Goal: Information Seeking & Learning: Understand process/instructions

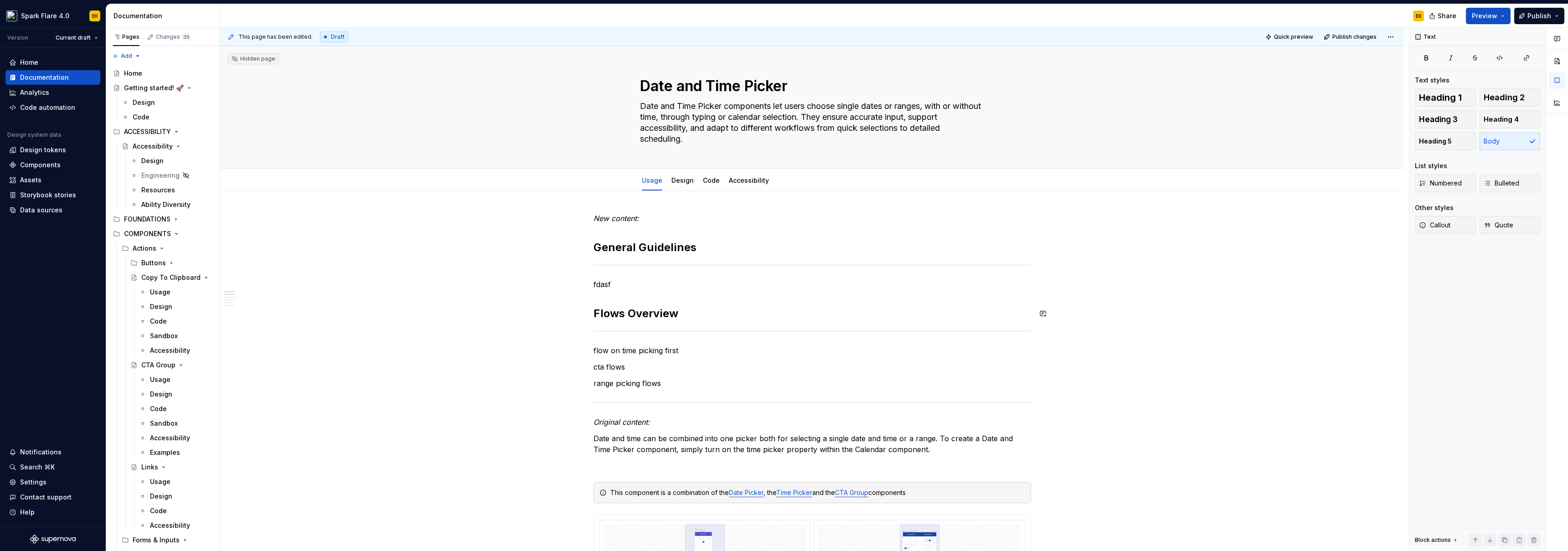
scroll to position [2, 0]
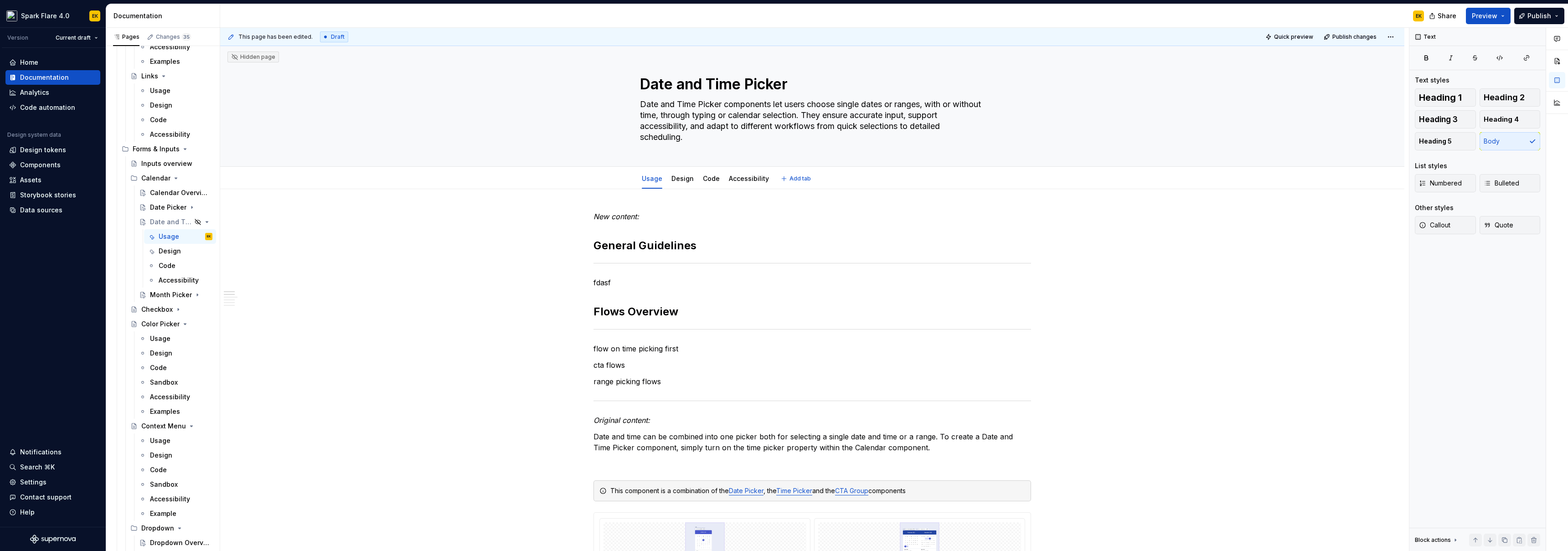
type textarea "*"
click at [593, 382] on p "range picking flows" at bounding box center [812, 382] width 438 height 11
click at [650, 310] on strong "Flows Overview" at bounding box center [635, 312] width 85 height 13
click at [662, 383] on p "Logic of Date Range Selection" at bounding box center [812, 382] width 438 height 11
click at [1445, 113] on button "Heading 3" at bounding box center [1445, 119] width 61 height 18
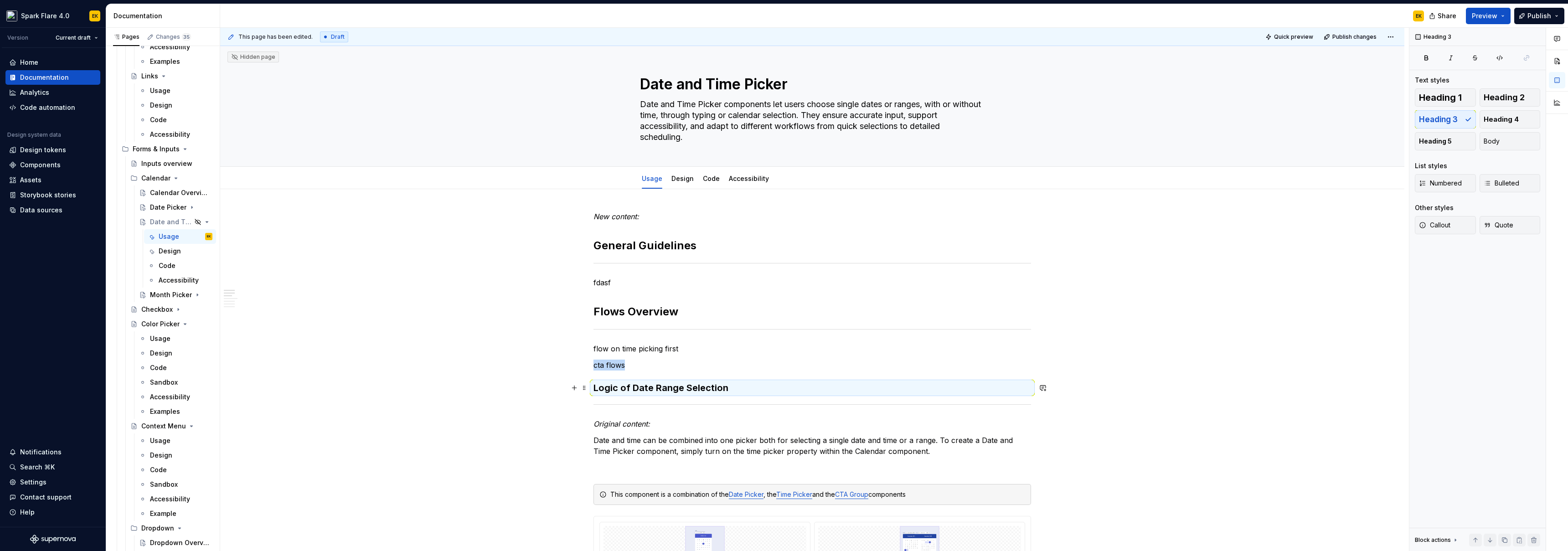
click at [749, 393] on h3 "Logic of Date Range Selection" at bounding box center [812, 388] width 438 height 13
click at [741, 388] on h3 "Logic of Date Range Selection" at bounding box center [812, 388] width 438 height 13
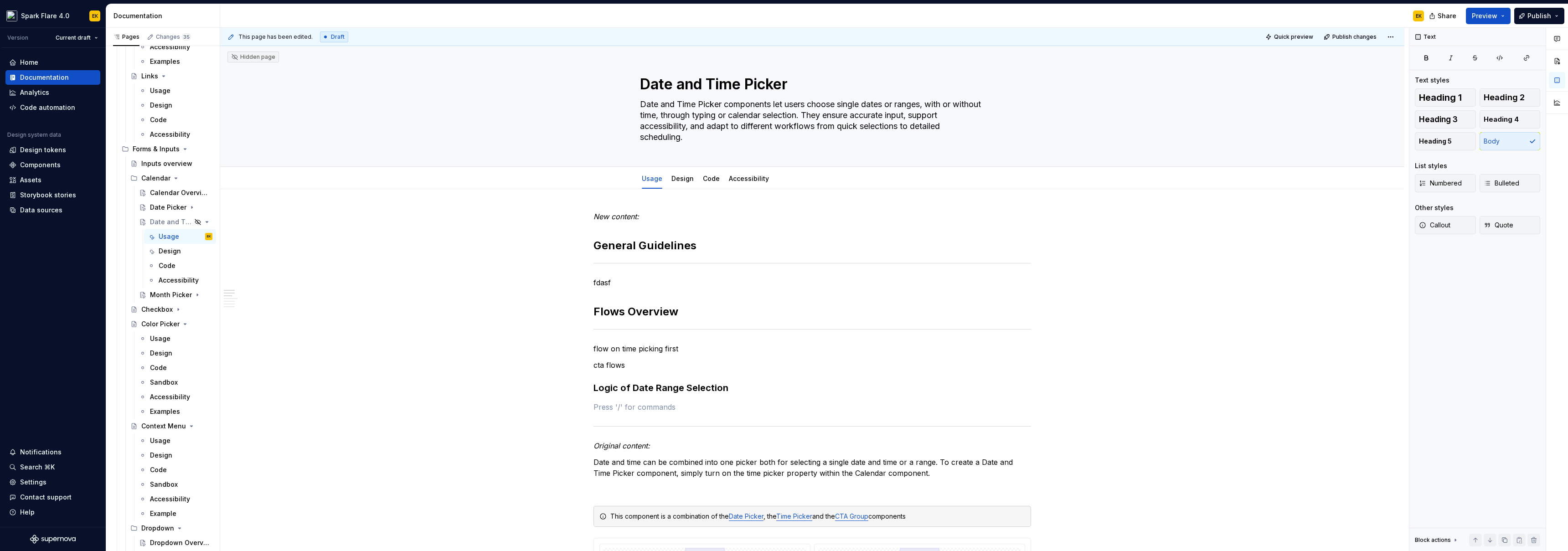
scroll to position [0, 0]
click at [747, 180] on link "Accessibility" at bounding box center [749, 180] width 40 height 8
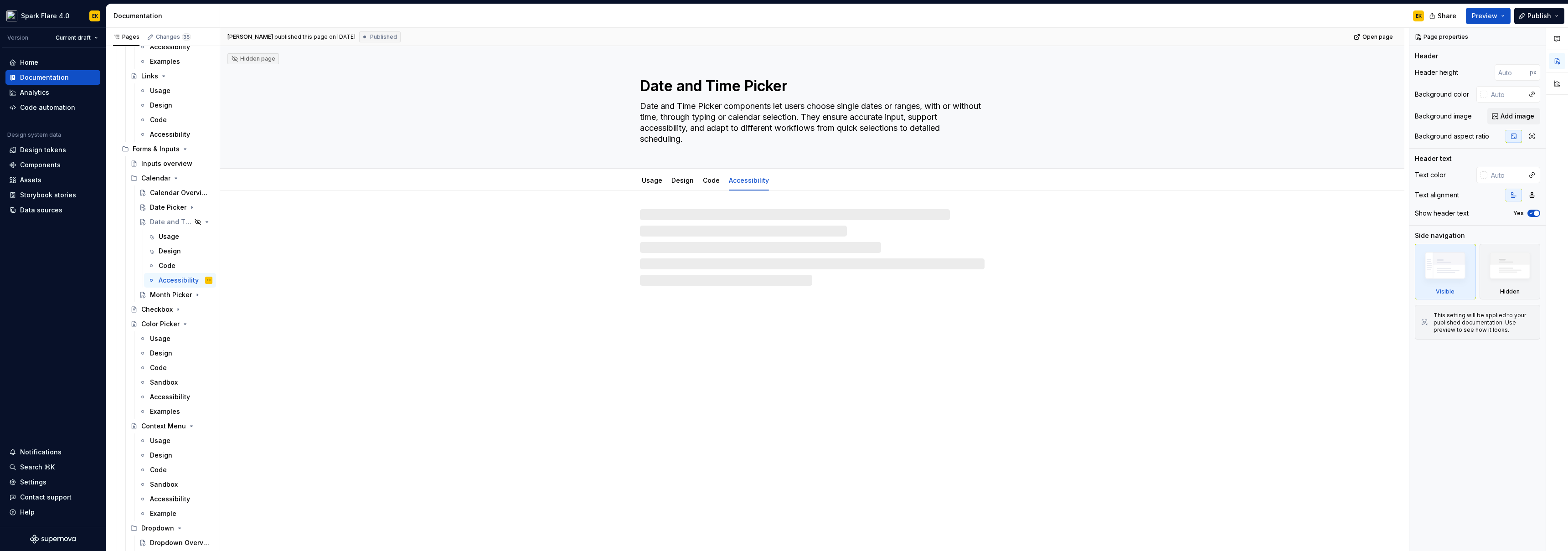
type textarea "*"
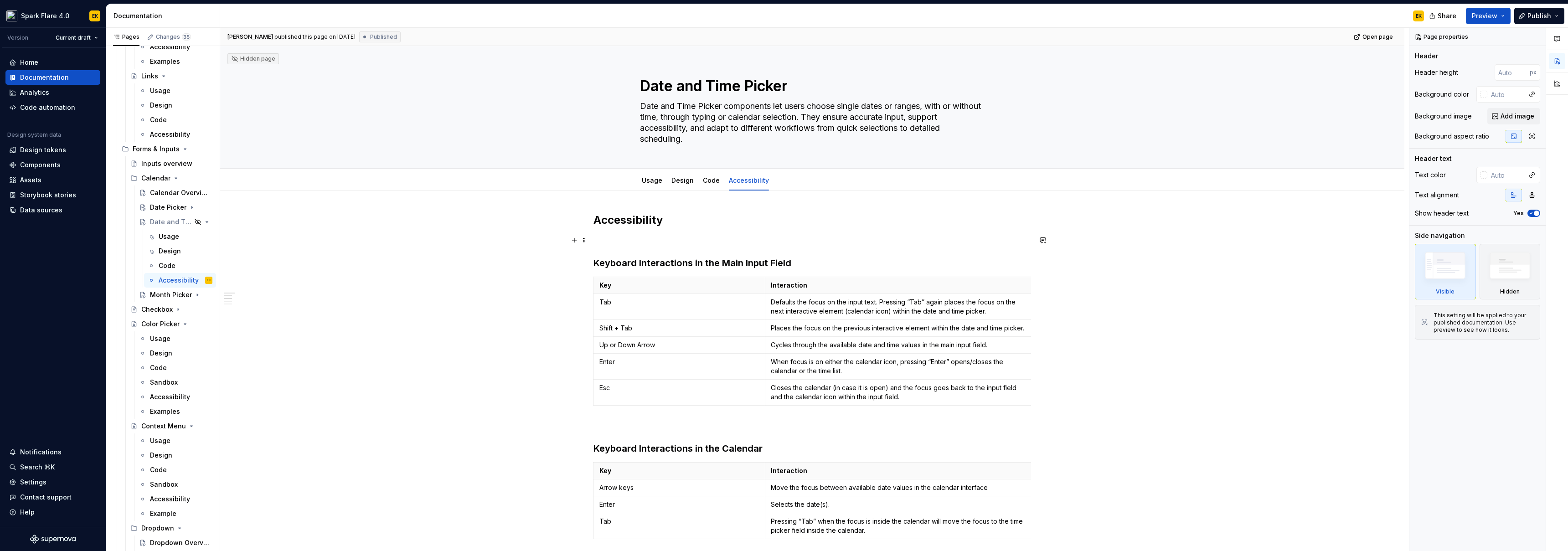
click at [741, 239] on p at bounding box center [812, 240] width 438 height 11
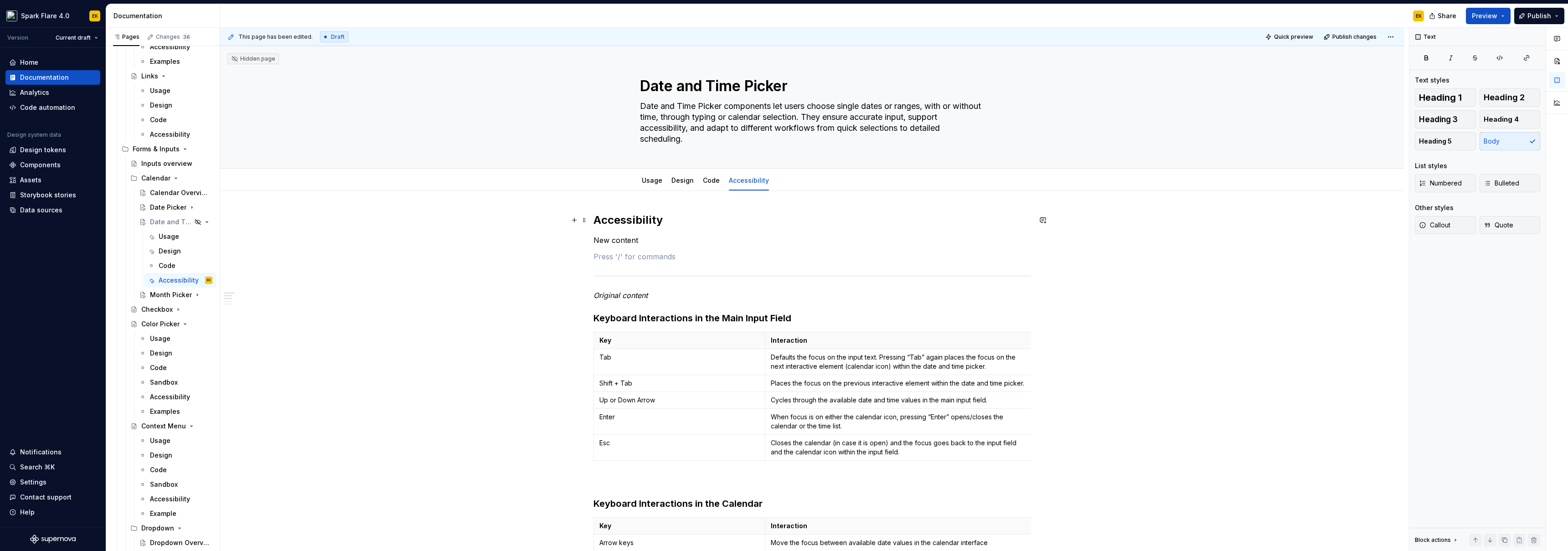
click at [634, 222] on h2 "Accessibility" at bounding box center [812, 220] width 438 height 15
click at [582, 220] on span at bounding box center [584, 220] width 7 height 13
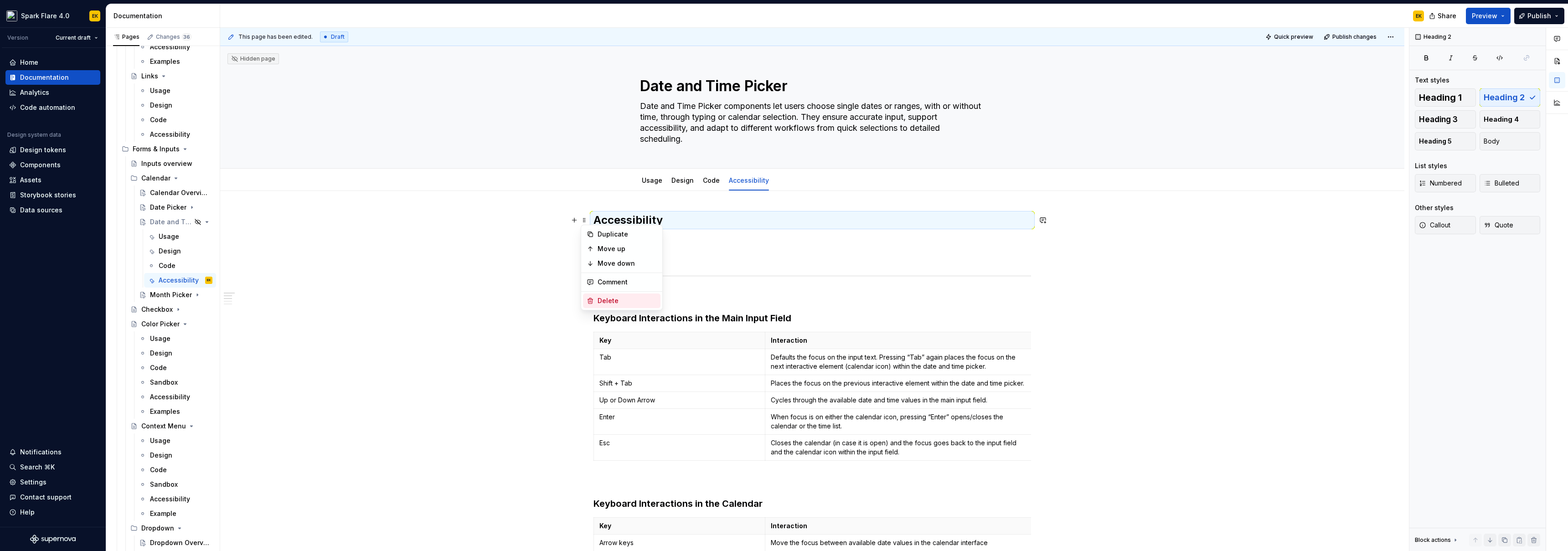
click at [601, 300] on div "Delete" at bounding box center [627, 301] width 59 height 9
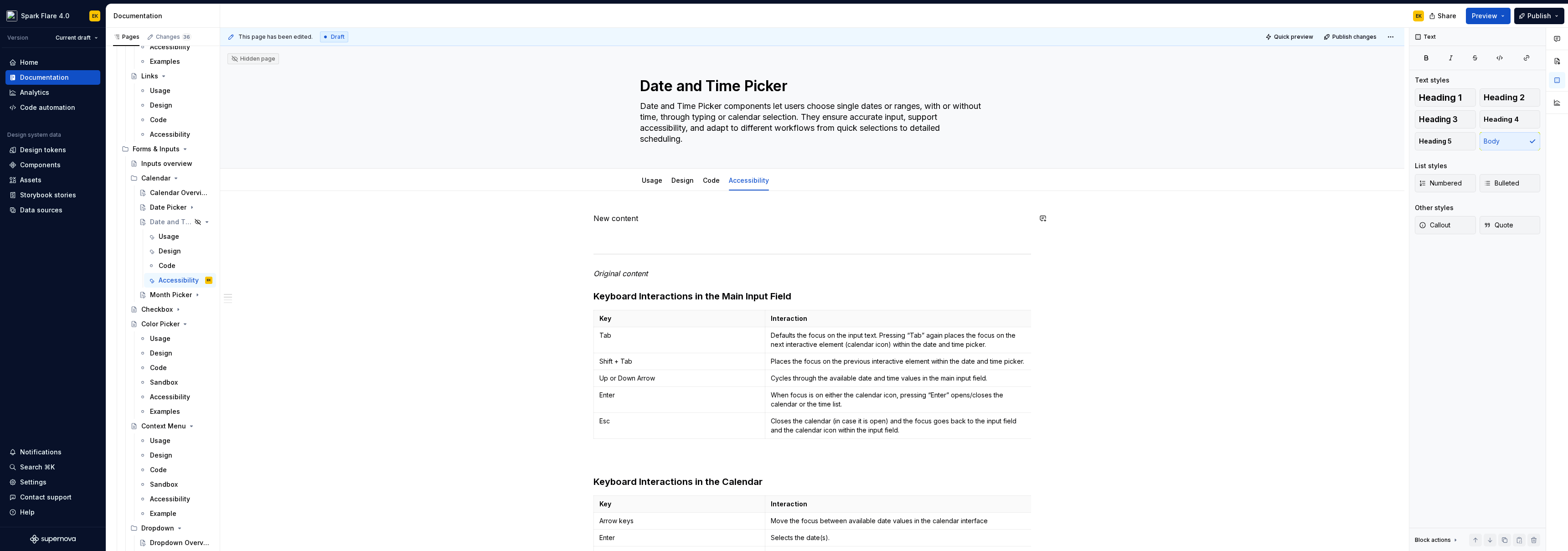
click at [638, 234] on p at bounding box center [812, 235] width 438 height 11
click at [620, 217] on p "New content" at bounding box center [812, 219] width 438 height 11
click at [613, 235] on p at bounding box center [812, 235] width 438 height 11
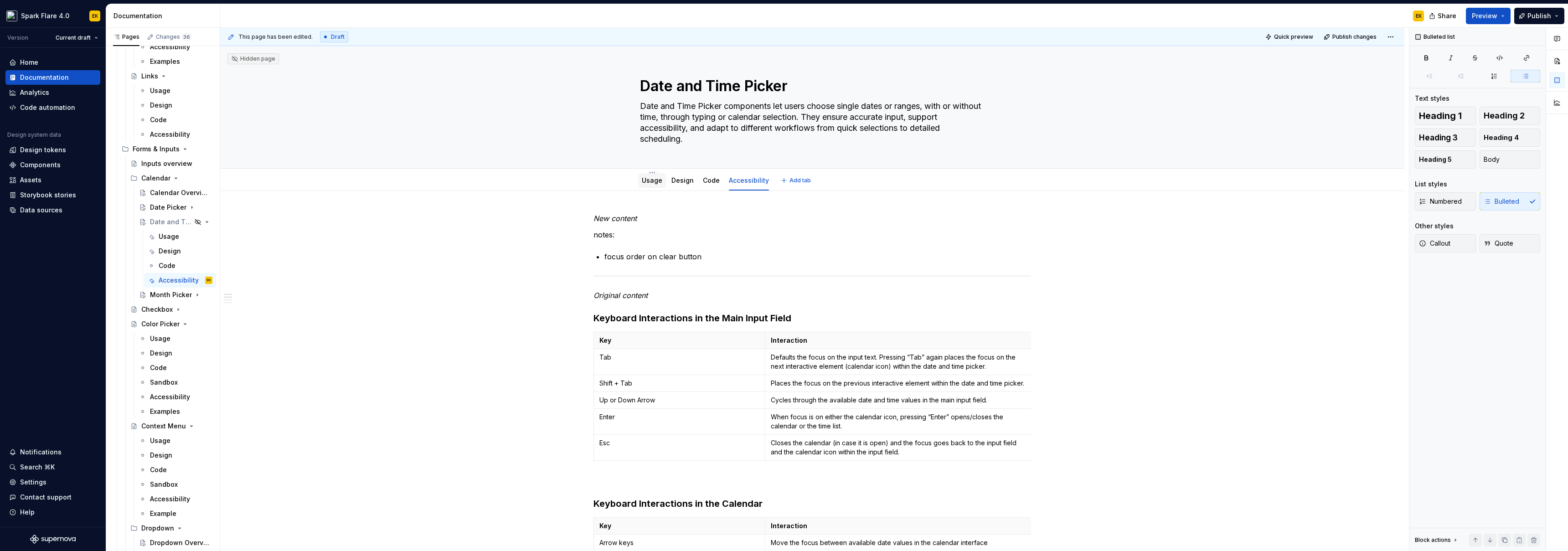
click at [638, 176] on div "Usage" at bounding box center [652, 181] width 28 height 15
click at [656, 186] on div "Usage" at bounding box center [652, 181] width 21 height 11
click at [653, 183] on link "Usage" at bounding box center [652, 180] width 21 height 8
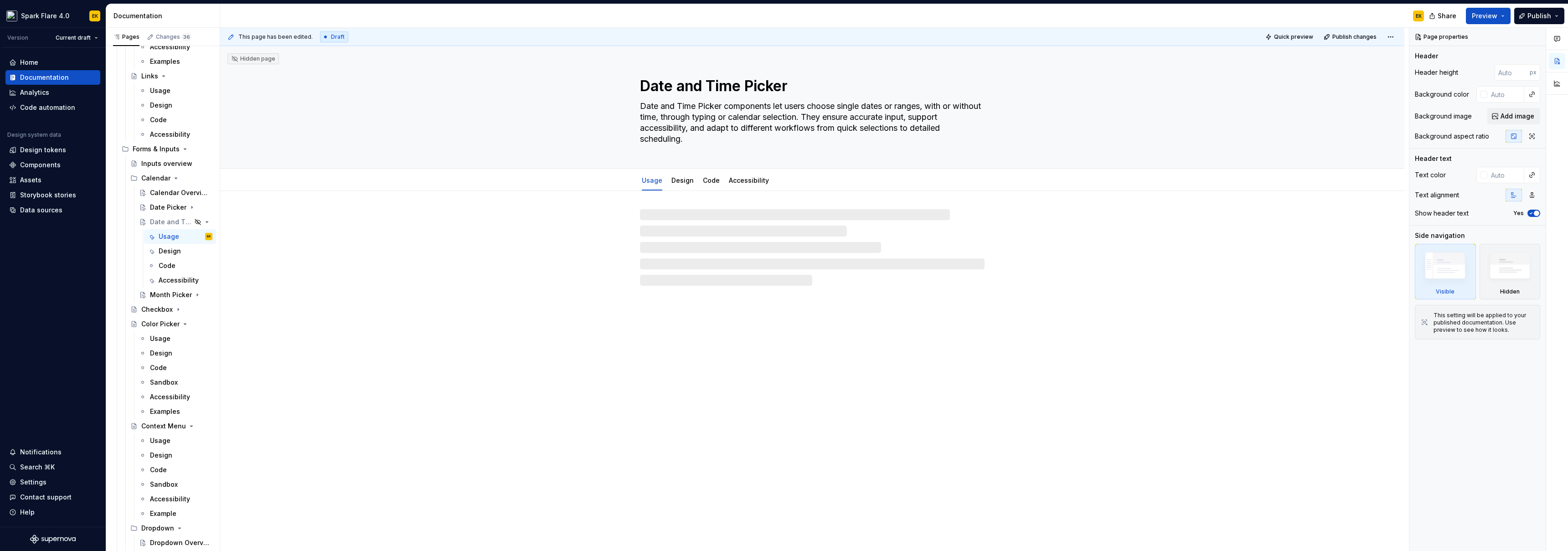
type textarea "*"
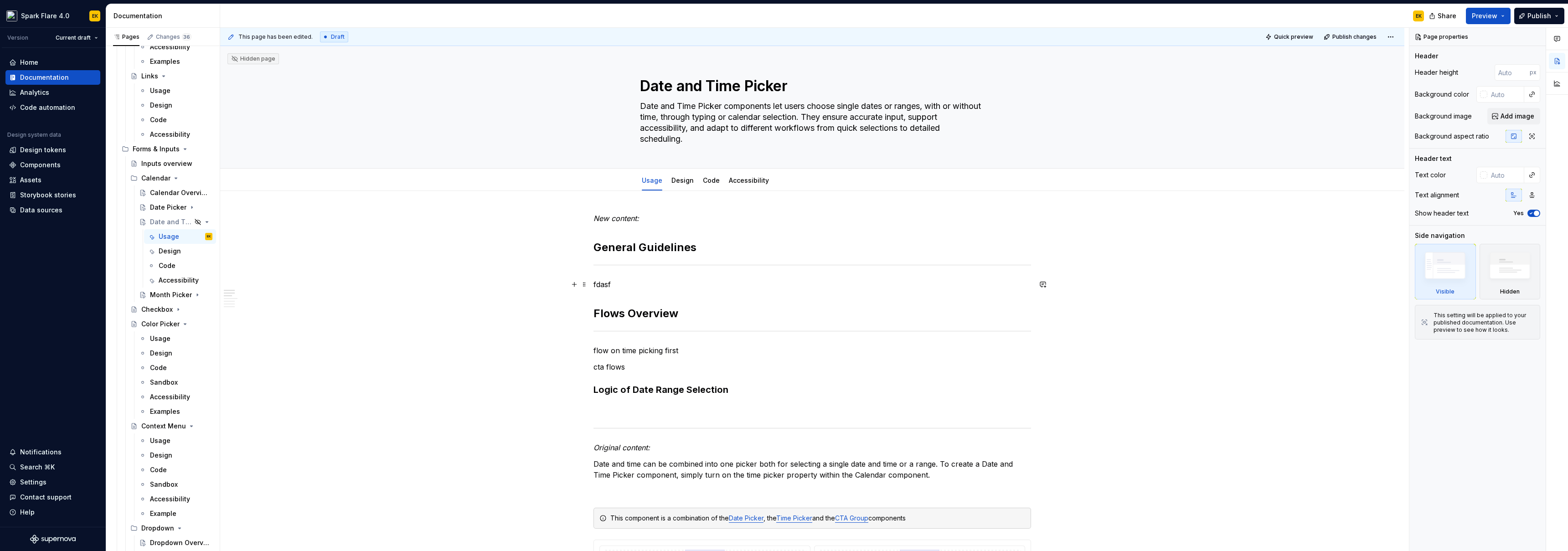
click at [669, 286] on p "fdasf" at bounding box center [812, 284] width 438 height 11
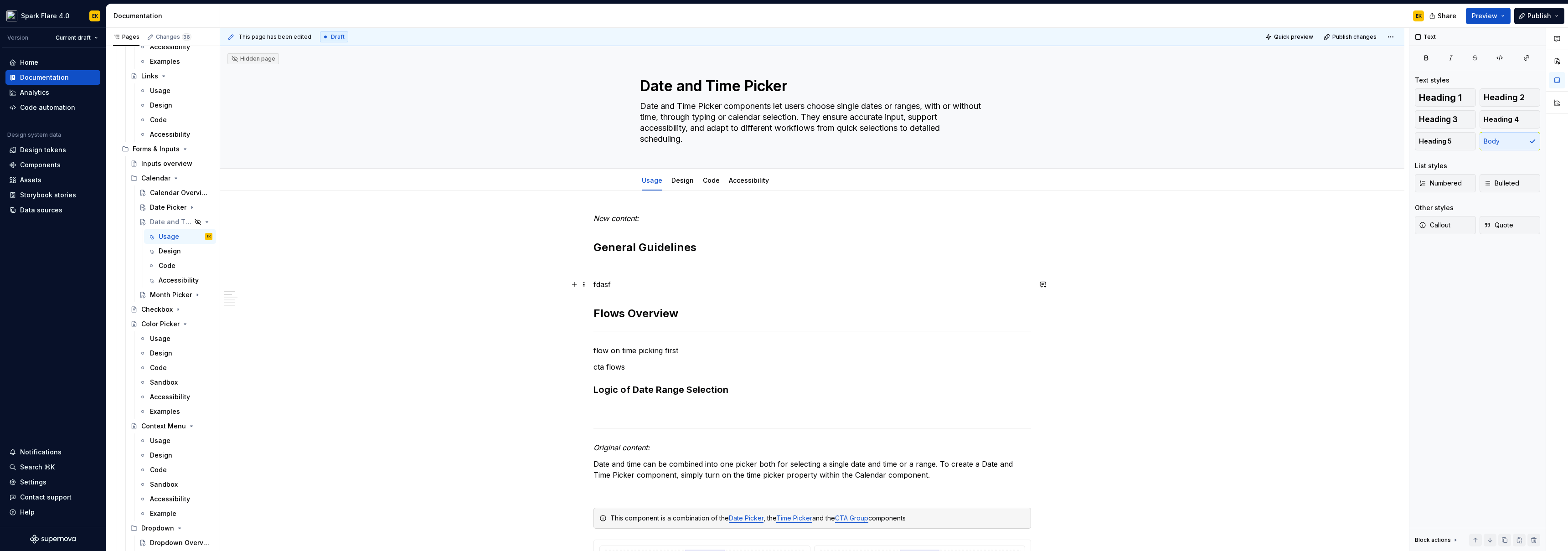
click at [597, 283] on p "fdasf" at bounding box center [812, 284] width 438 height 11
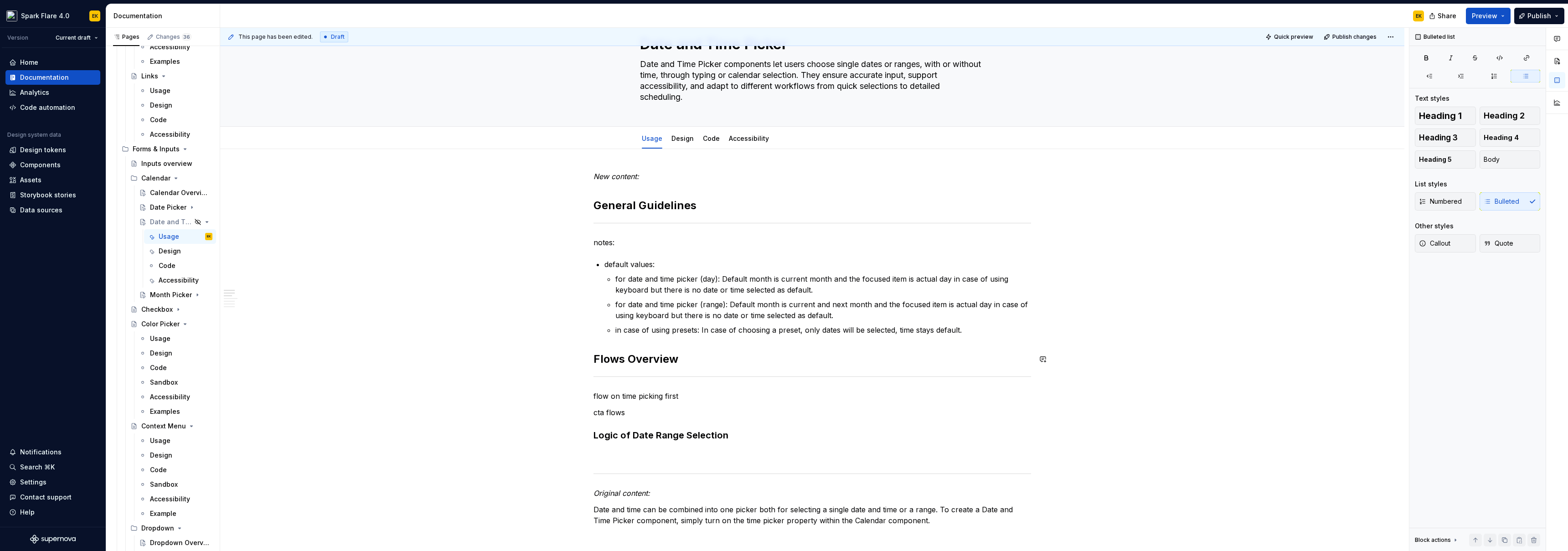
scroll to position [54, 0]
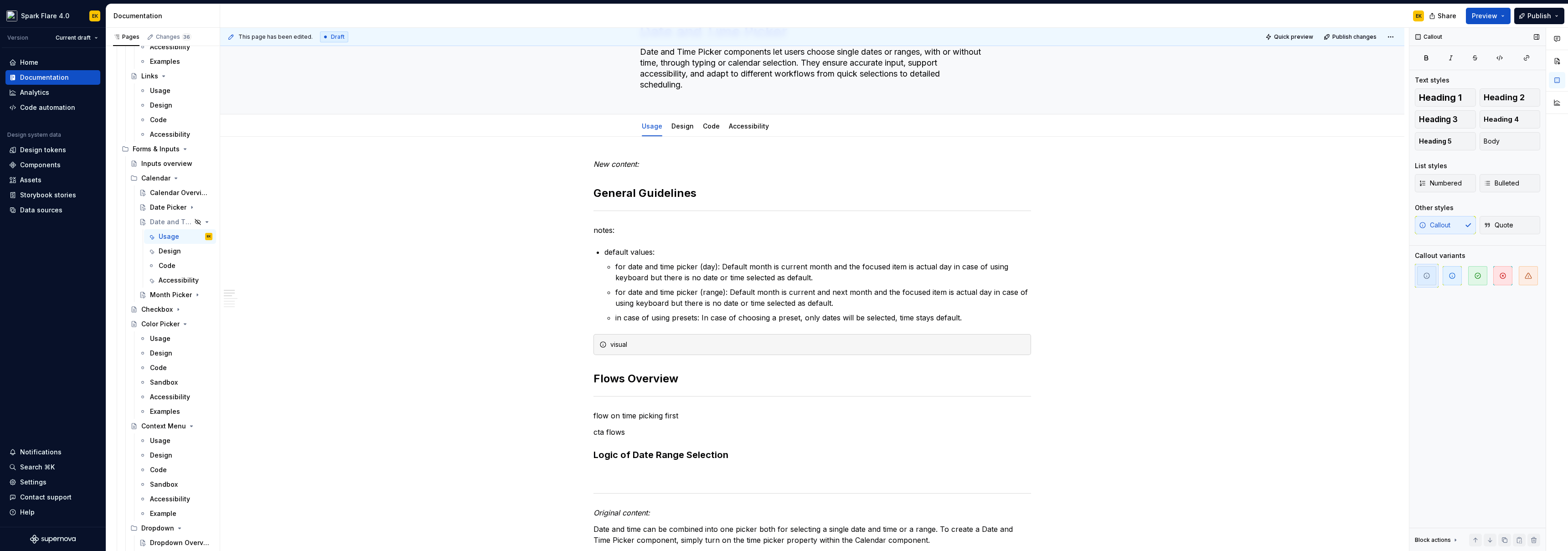
click at [1536, 279] on span "button" at bounding box center [1528, 275] width 19 height 19
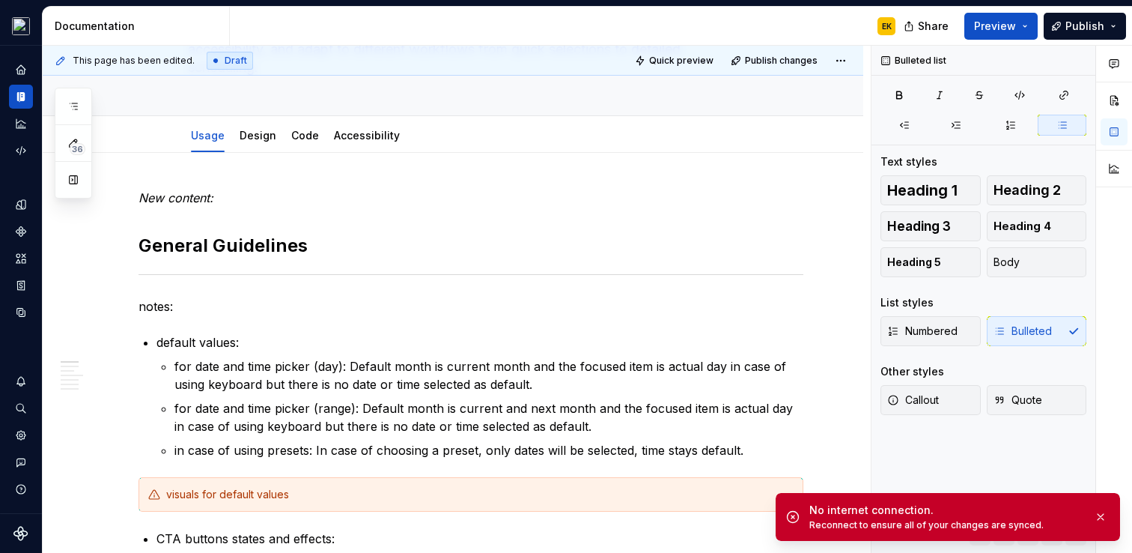
scroll to position [160, 0]
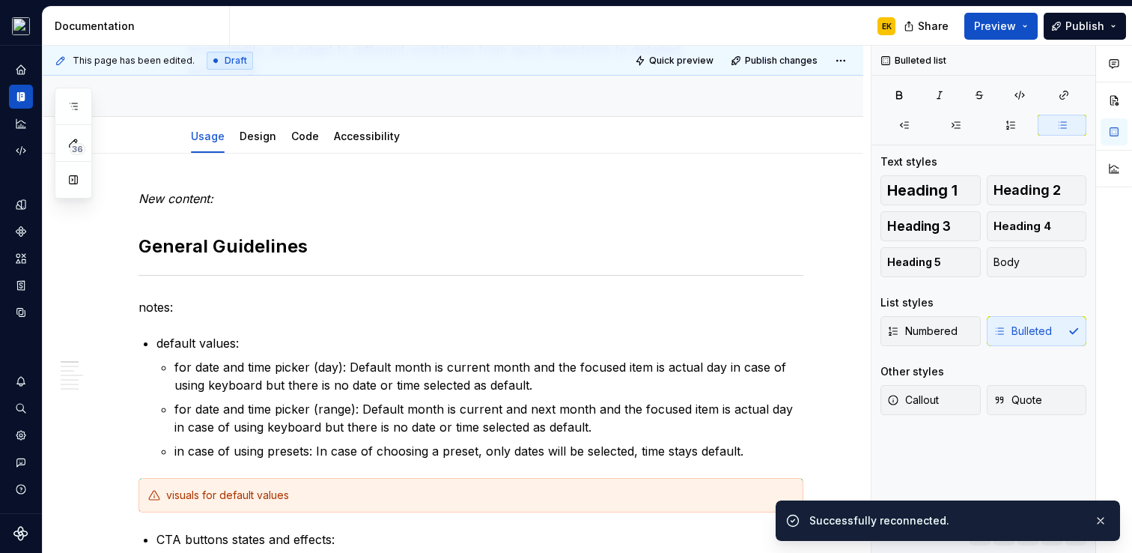
type textarea "*"
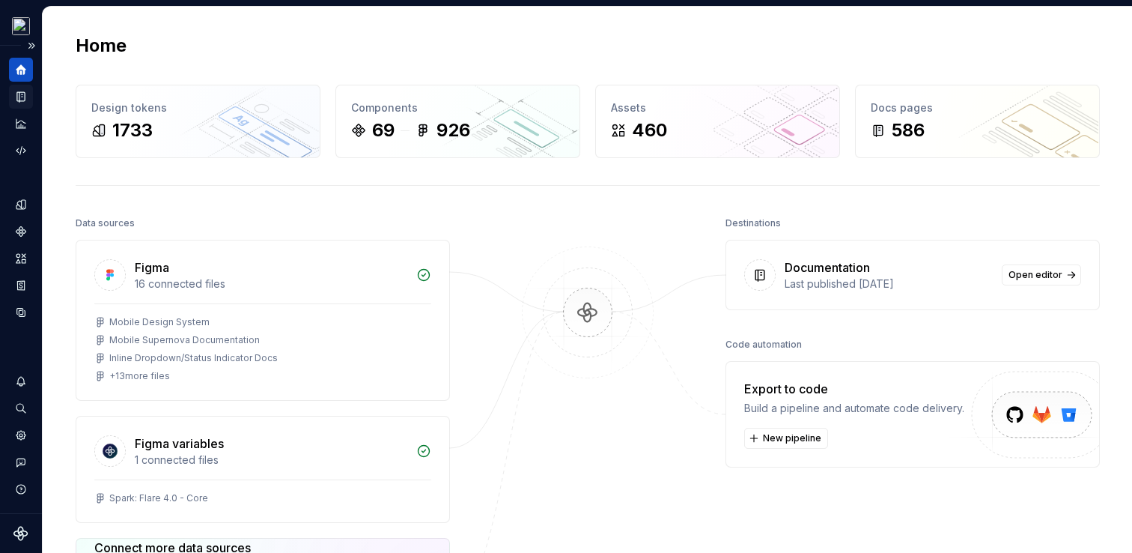
click at [20, 94] on icon "Documentation" at bounding box center [22, 97] width 6 height 8
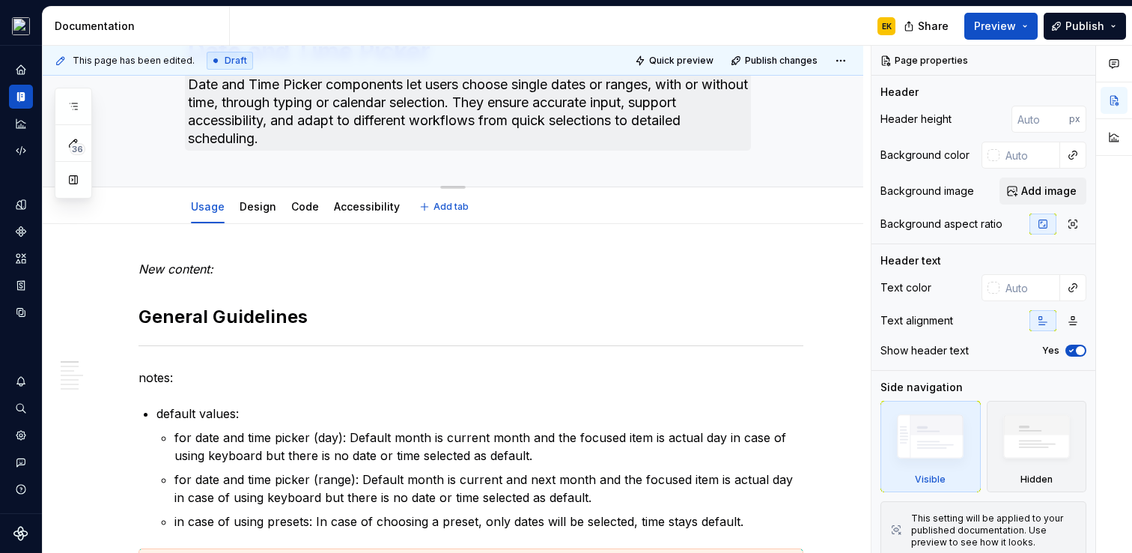
type textarea "*"
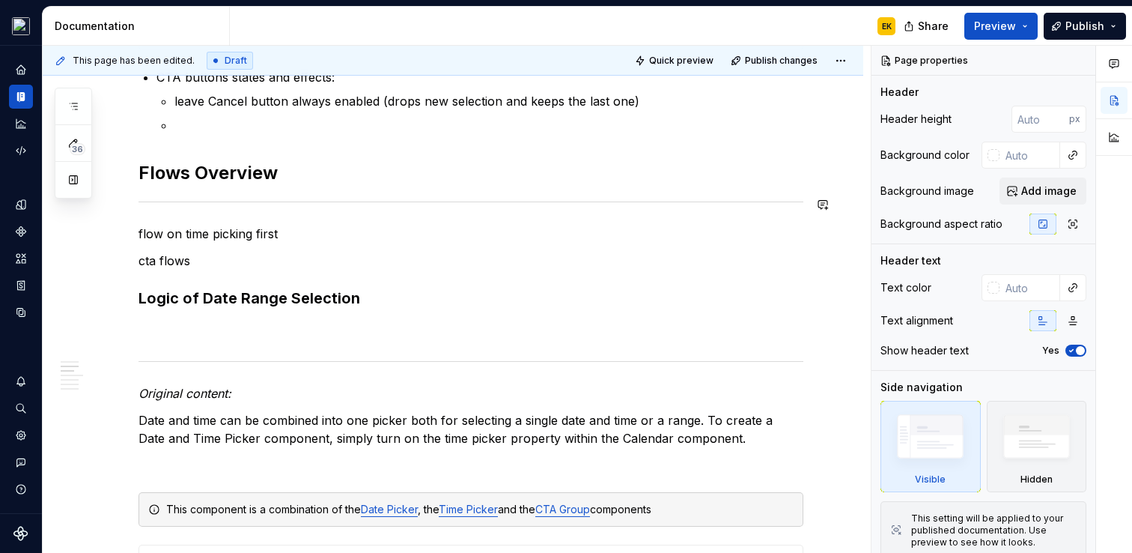
scroll to position [461, 0]
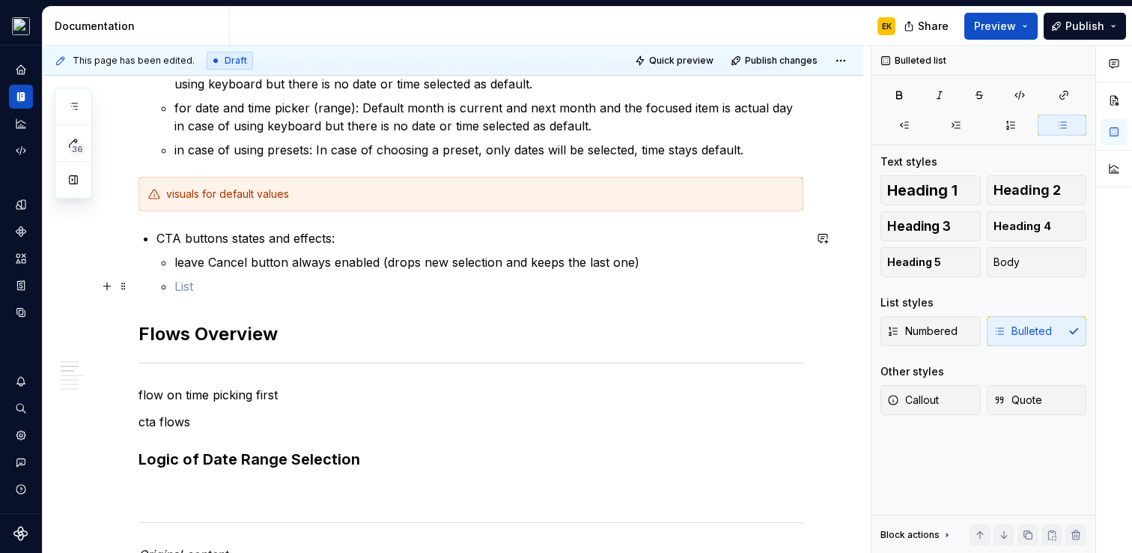
click at [252, 281] on p at bounding box center [488, 286] width 629 height 18
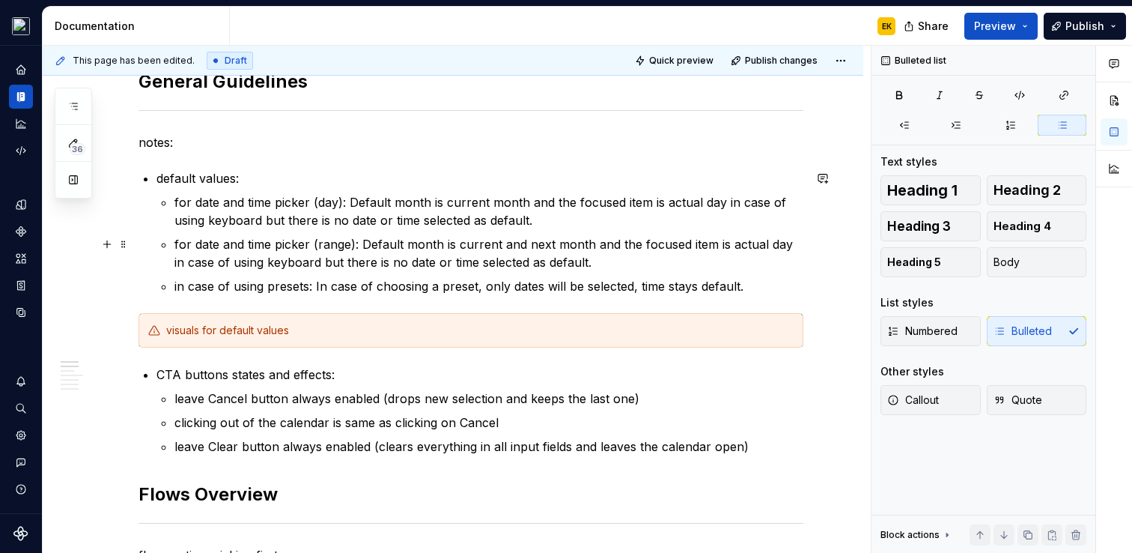
scroll to position [371, 0]
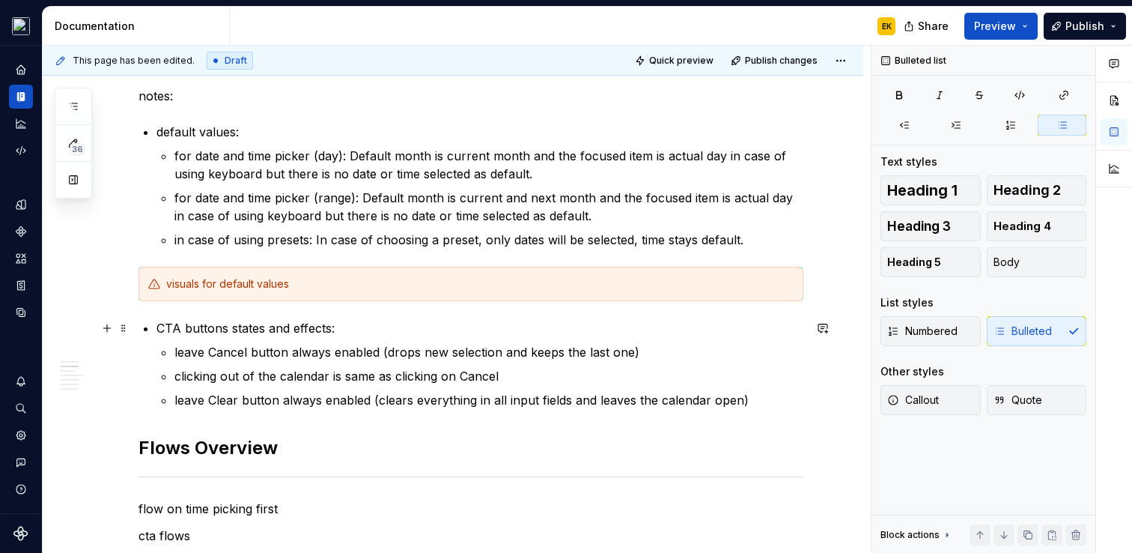
click at [158, 327] on p "CTA buttons states and effects:" at bounding box center [480, 328] width 647 height 18
click at [954, 227] on button "Heading 3" at bounding box center [931, 226] width 100 height 30
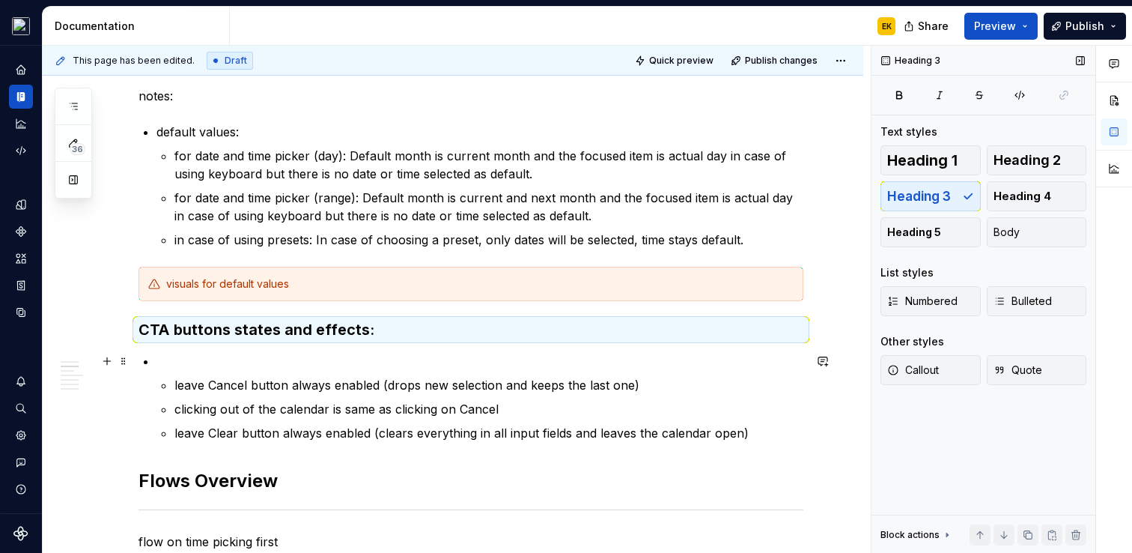
click at [174, 366] on p at bounding box center [480, 361] width 647 height 18
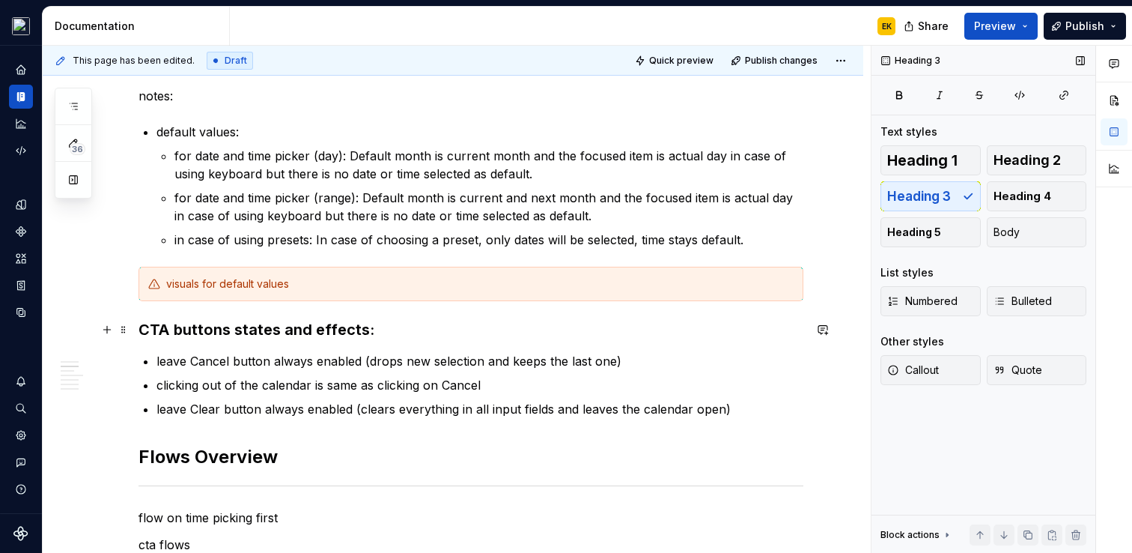
click at [178, 329] on h3 "CTA buttons states and effects:" at bounding box center [471, 329] width 665 height 21
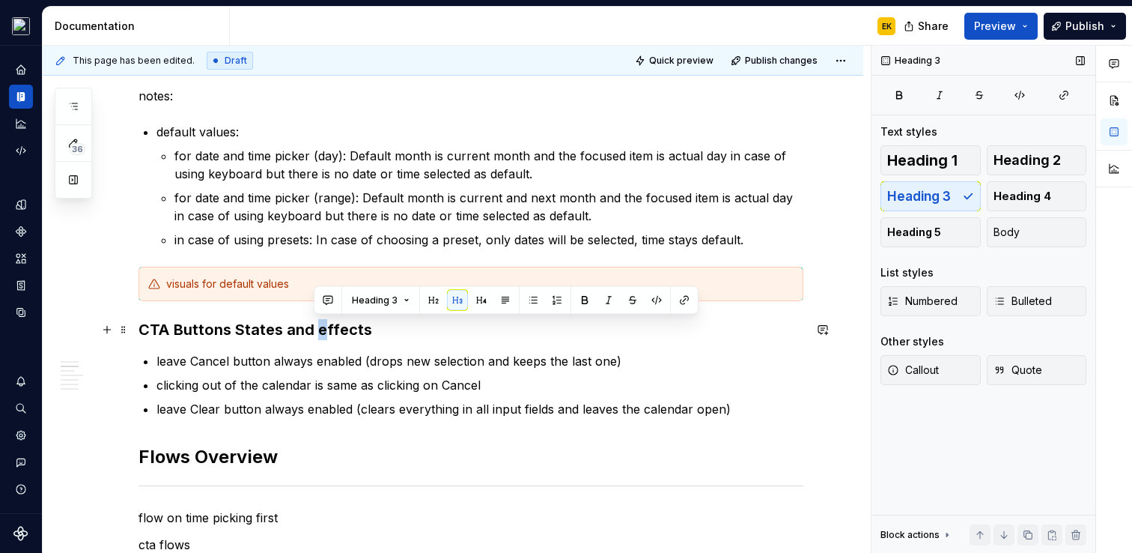
click at [316, 323] on h3 "CTA Buttons States and effects" at bounding box center [471, 329] width 665 height 21
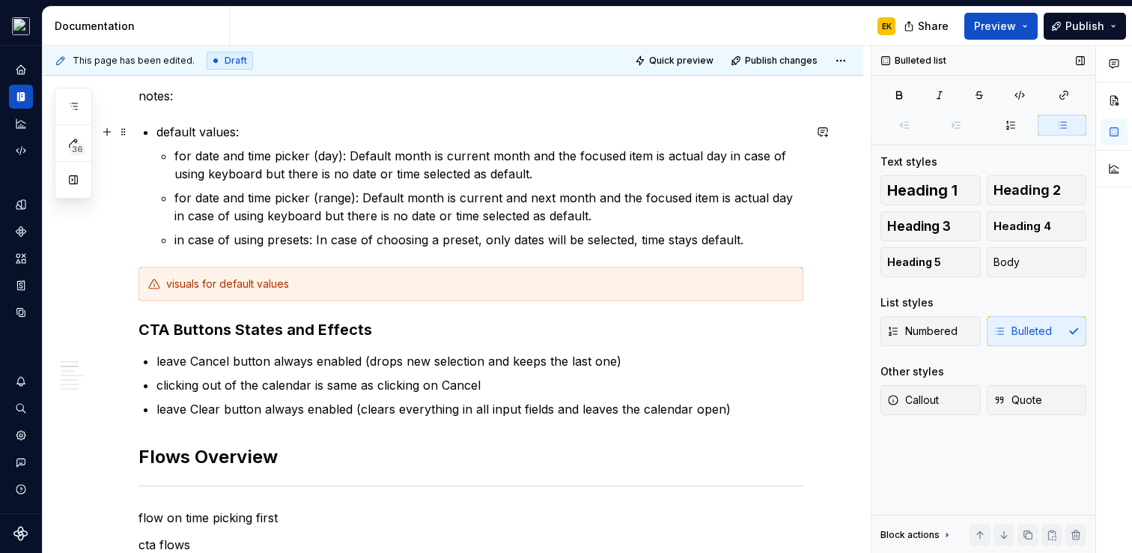
click at [166, 126] on p "default values:" at bounding box center [480, 132] width 647 height 18
click at [917, 222] on span "Heading 3" at bounding box center [919, 226] width 64 height 15
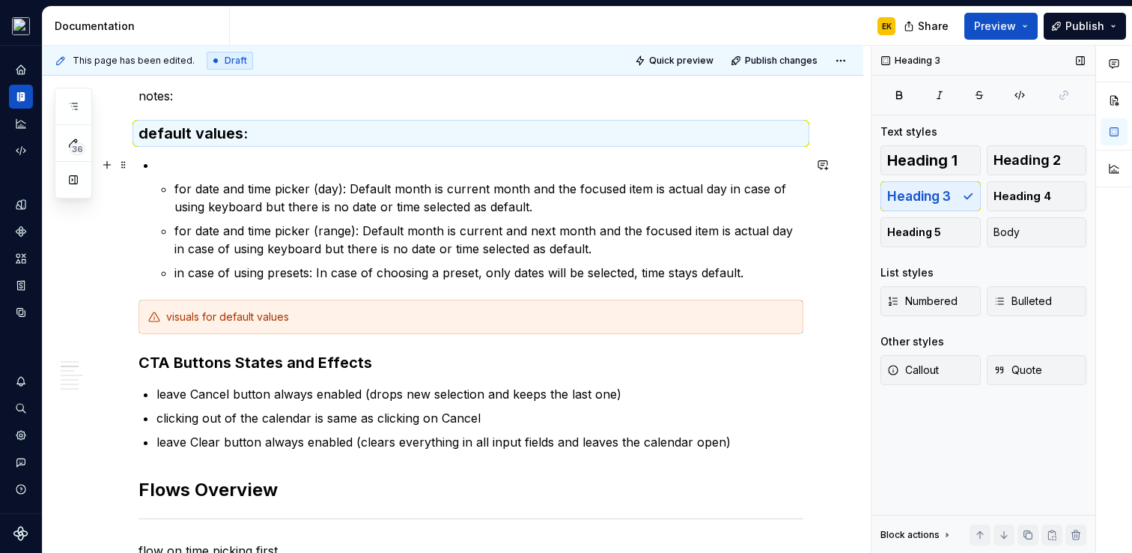
click at [174, 162] on p at bounding box center [480, 165] width 647 height 18
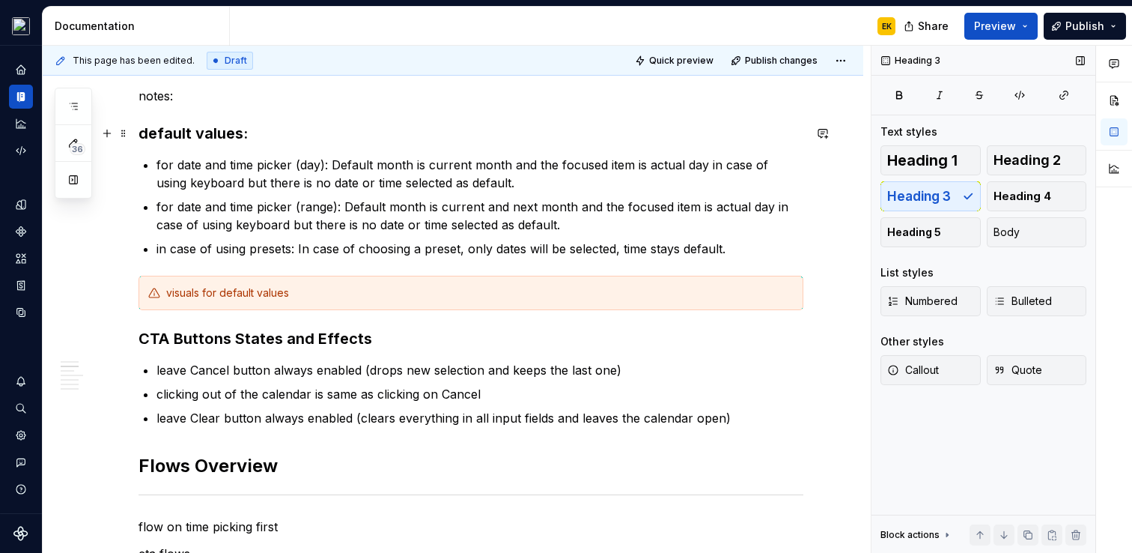
click at [144, 138] on h3 "default values:" at bounding box center [471, 133] width 665 height 21
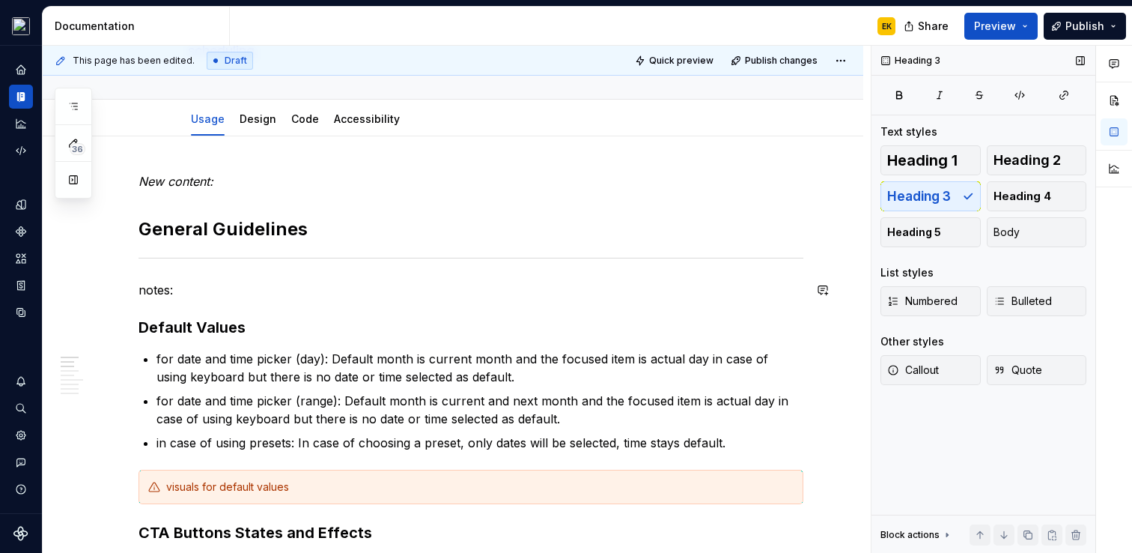
scroll to position [171, 0]
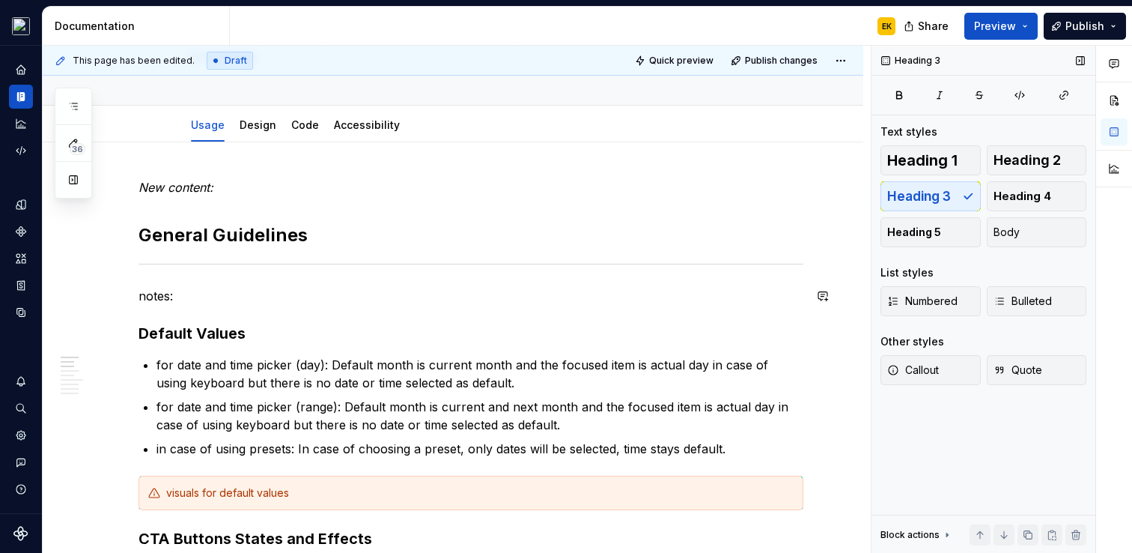
click at [257, 292] on p "notes:" at bounding box center [471, 296] width 665 height 18
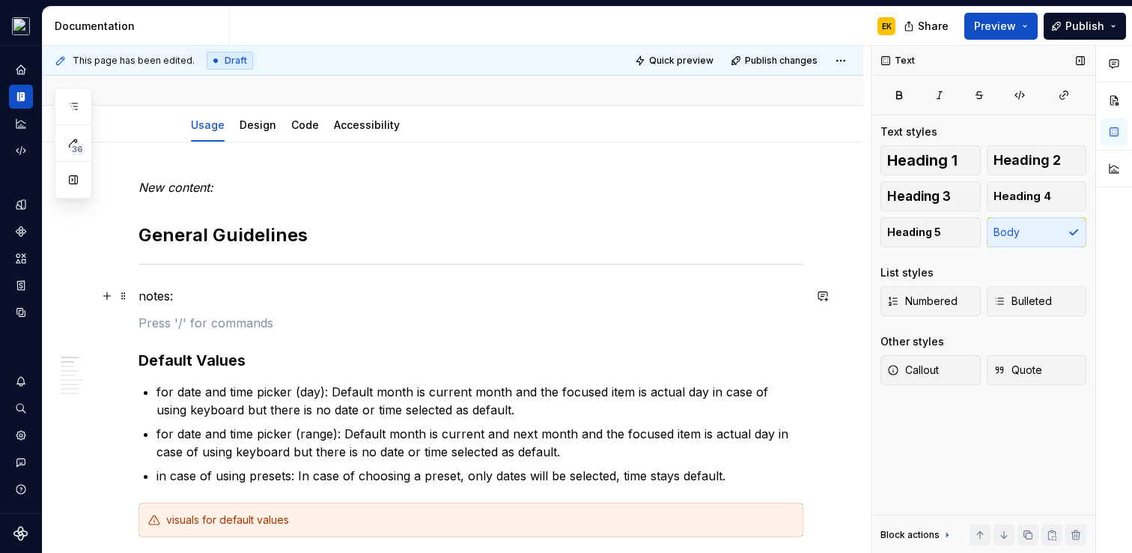
click at [151, 293] on p "notes:" at bounding box center [471, 296] width 665 height 18
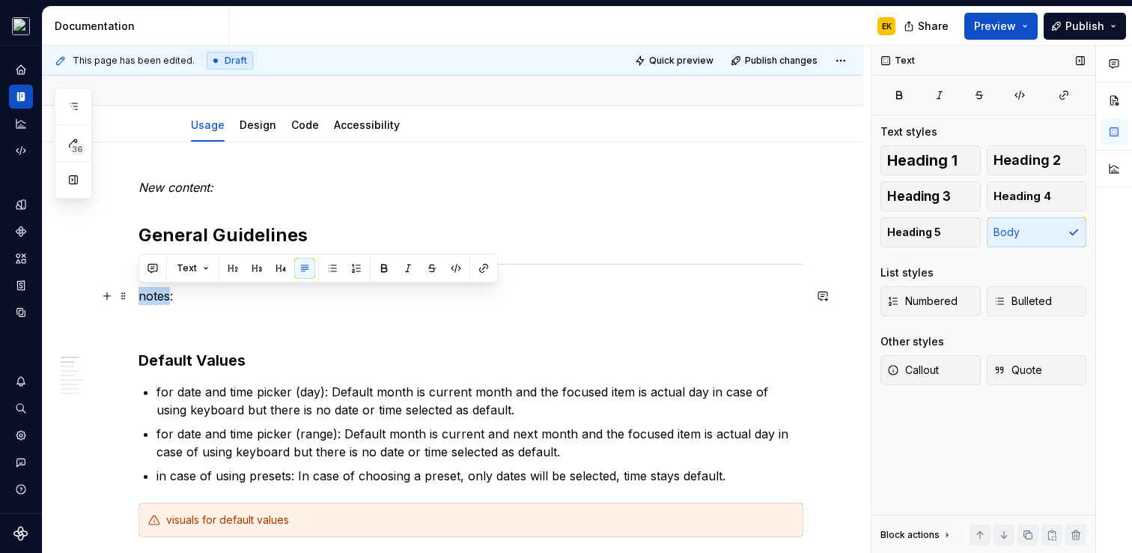
click at [151, 293] on p "notes:" at bounding box center [471, 296] width 665 height 18
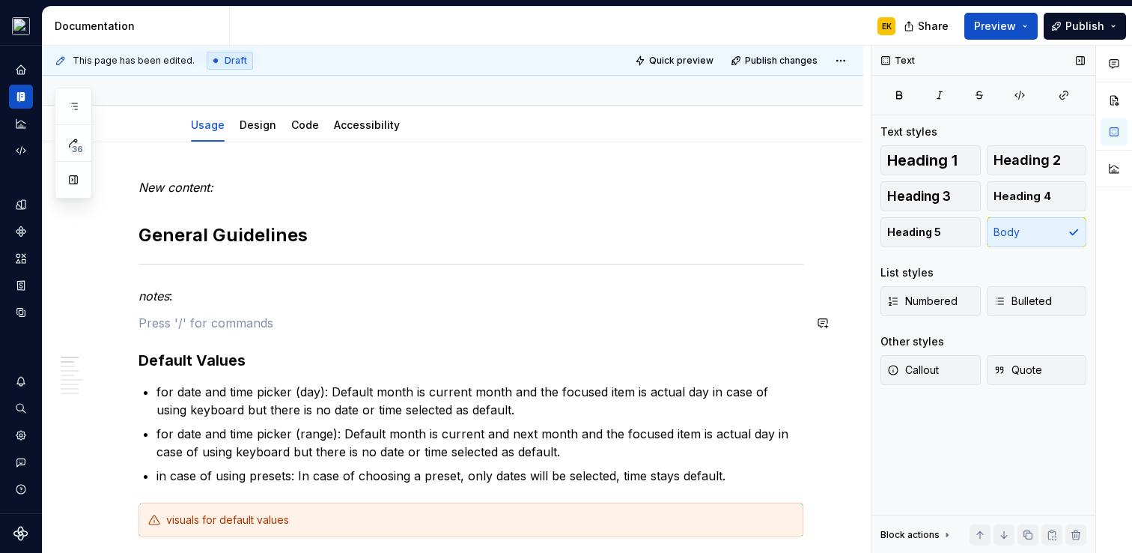
click at [178, 292] on p "notes :" at bounding box center [471, 296] width 665 height 18
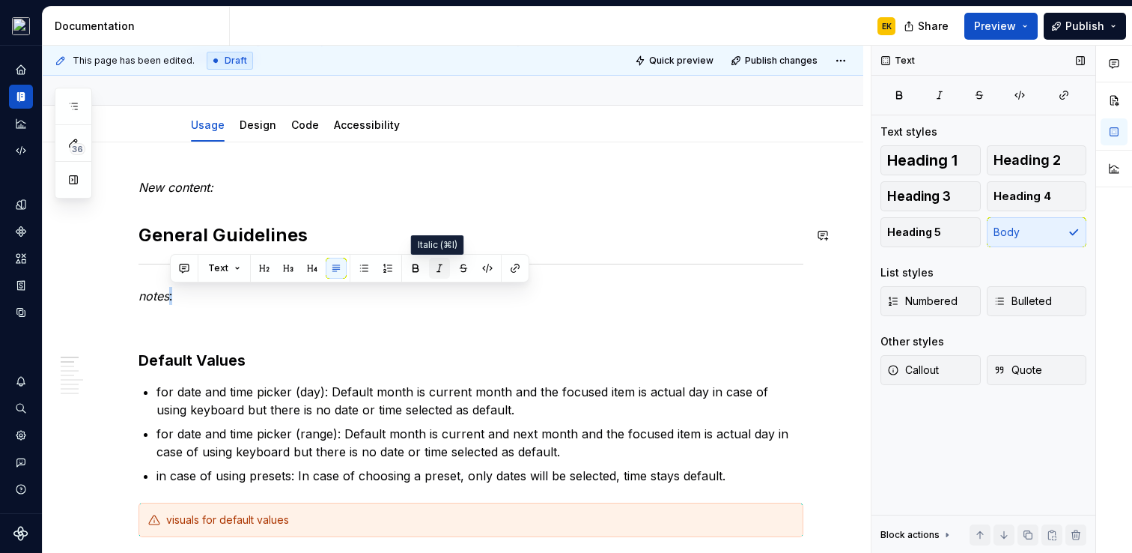
click at [442, 268] on button "button" at bounding box center [439, 268] width 21 height 21
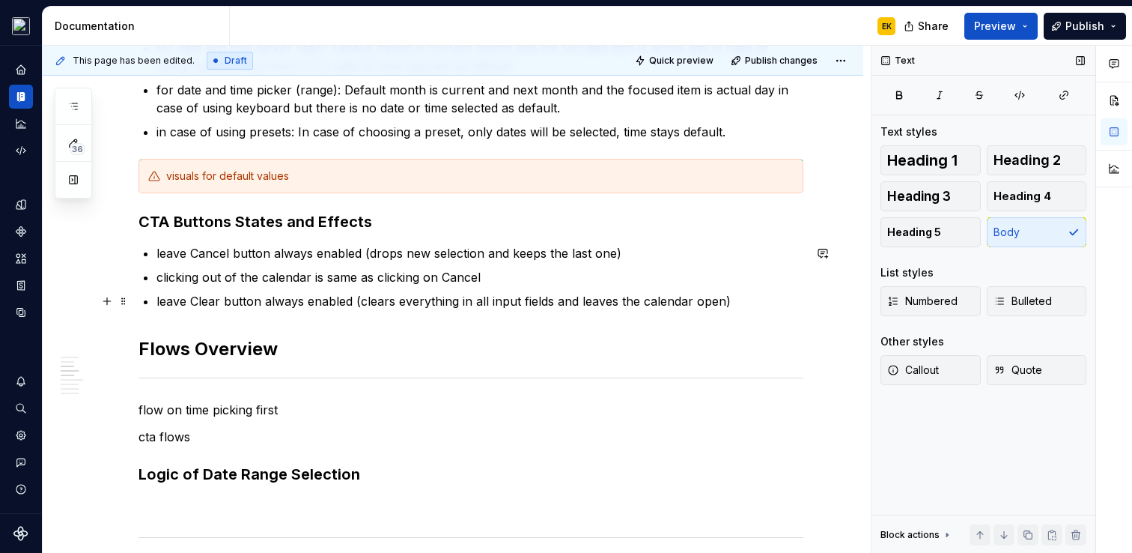
scroll to position [512, 0]
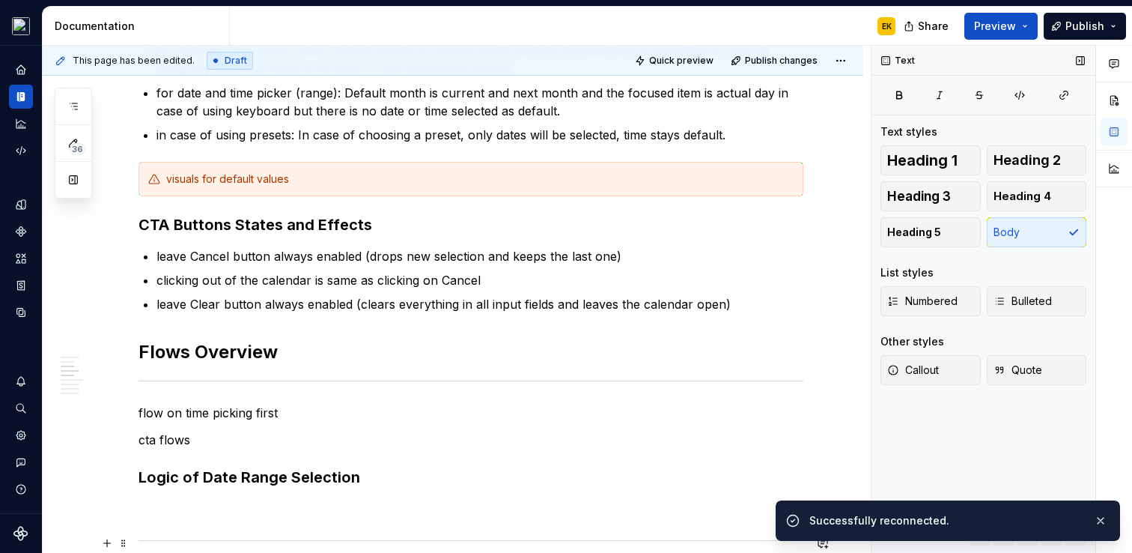
type textarea "*"
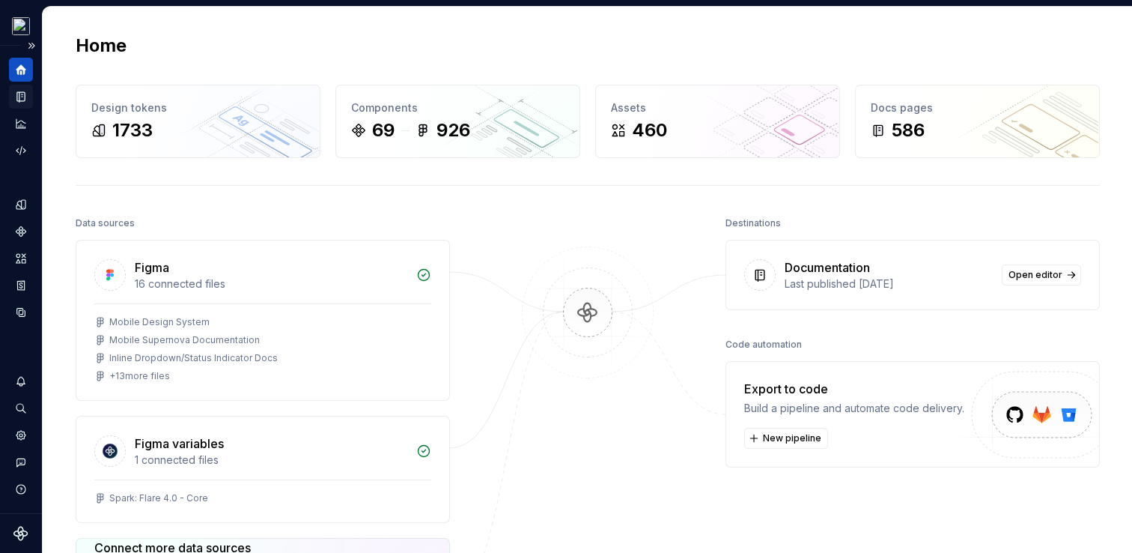
click at [25, 93] on icon "Documentation" at bounding box center [20, 97] width 7 height 10
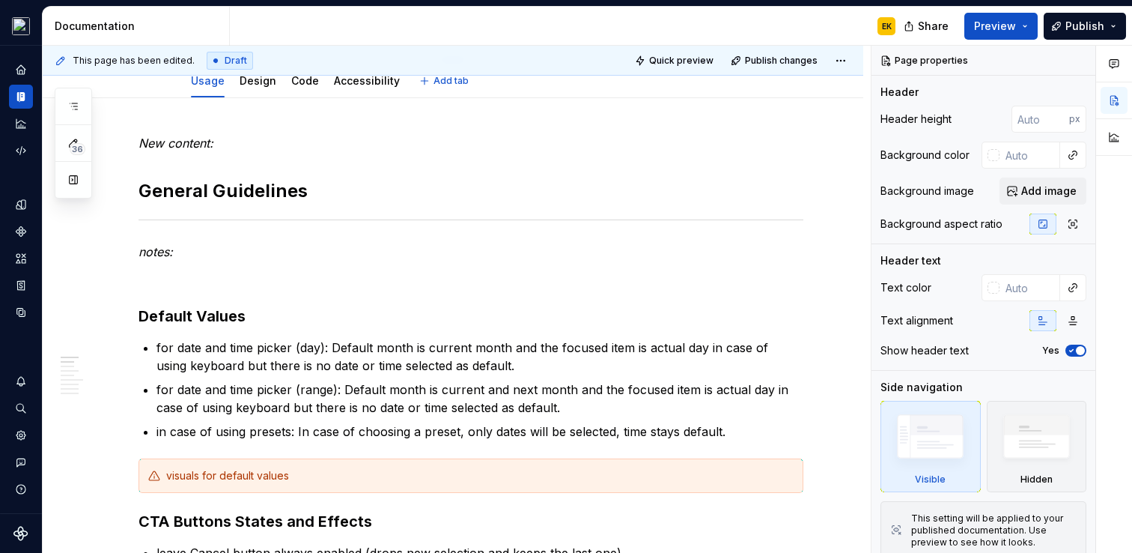
type textarea "*"
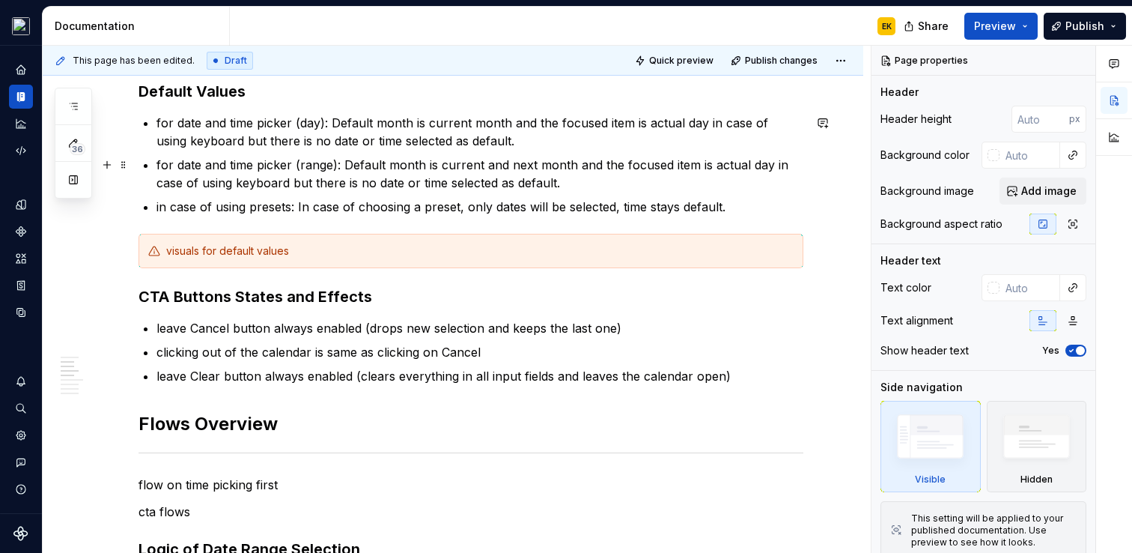
scroll to position [442, 0]
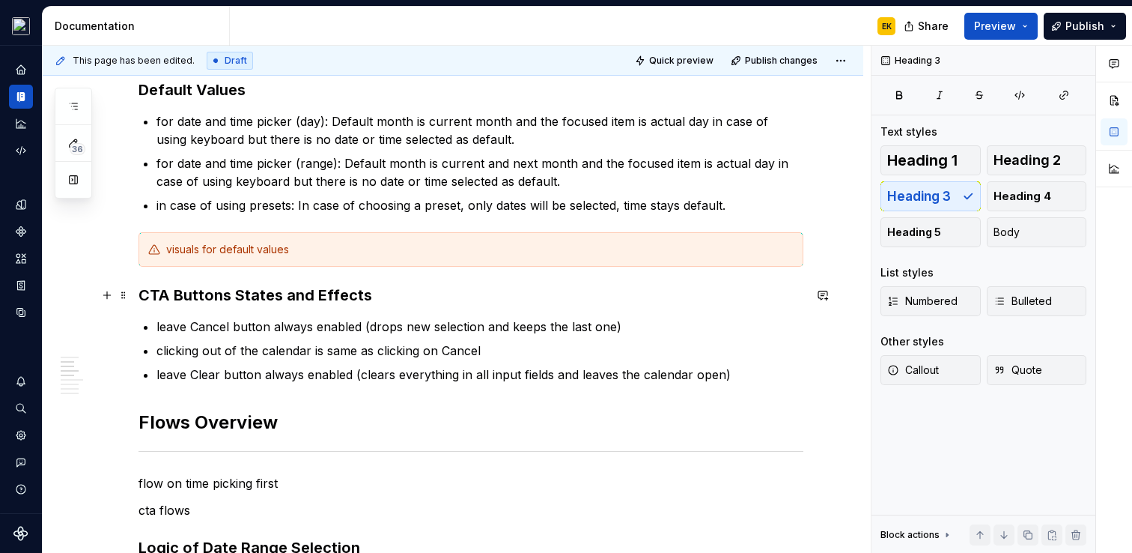
click at [393, 297] on h3 "CTA Buttons States and Effects" at bounding box center [471, 295] width 665 height 21
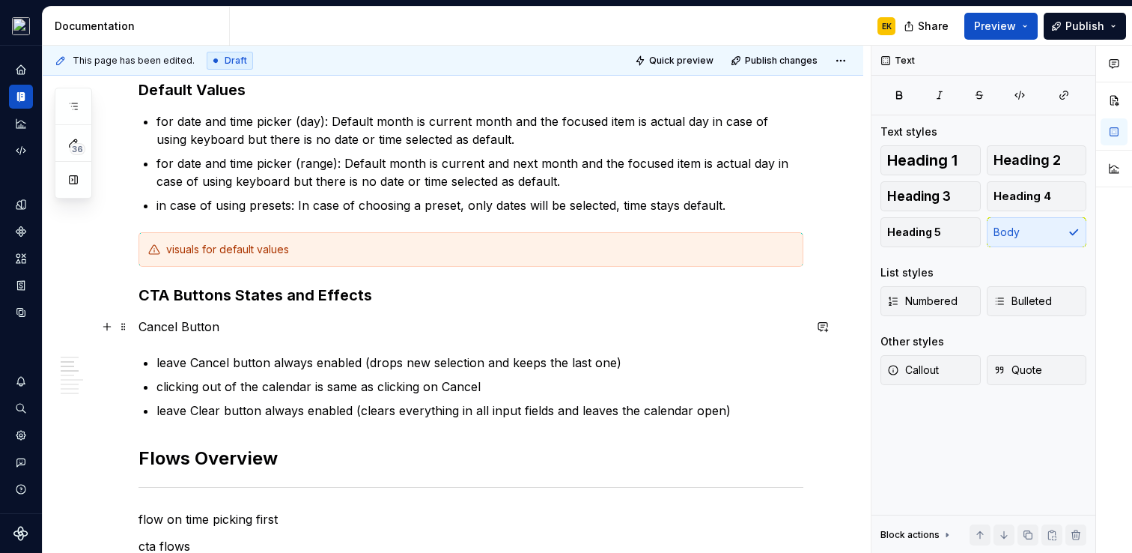
click at [140, 324] on p "Cancel Button" at bounding box center [471, 327] width 665 height 18
click at [1012, 201] on span "Heading 4" at bounding box center [1023, 196] width 58 height 15
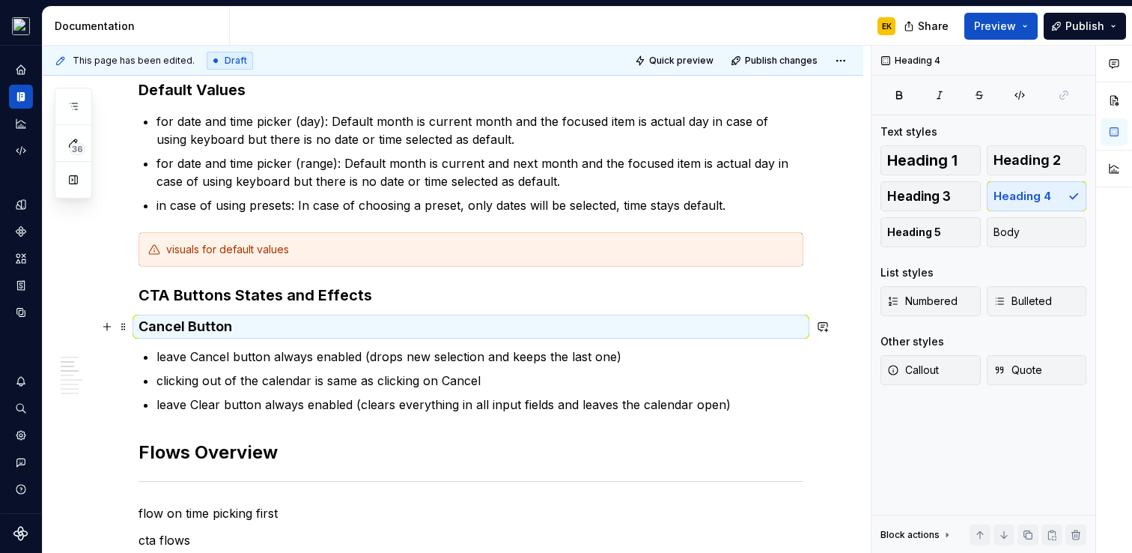
click at [306, 335] on h4 "Cancel Button" at bounding box center [471, 327] width 665 height 18
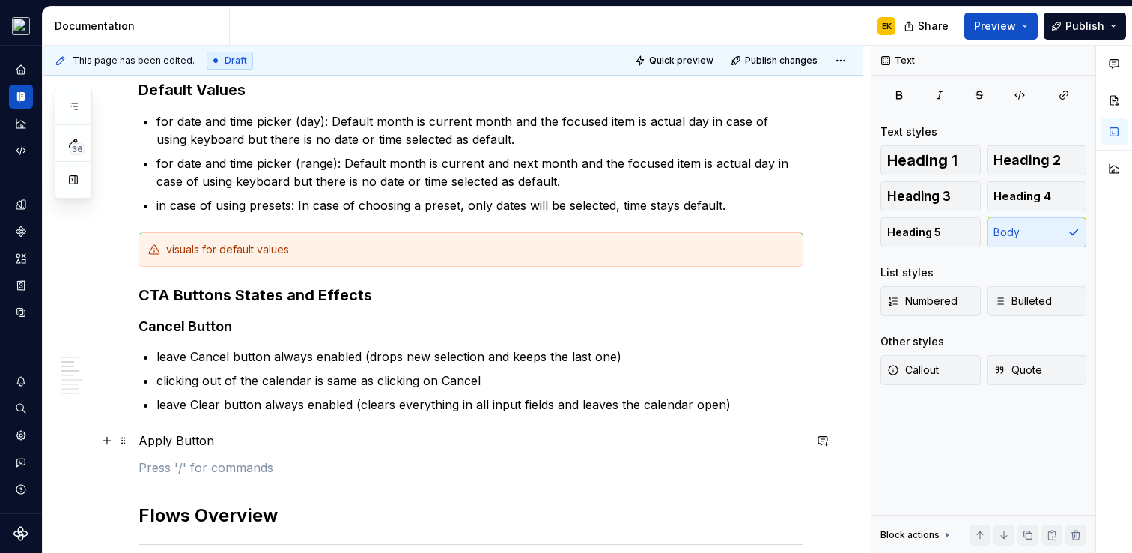
click at [192, 442] on p "Apply Button" at bounding box center [471, 440] width 665 height 18
click at [1055, 196] on button "Heading 4" at bounding box center [1037, 196] width 100 height 30
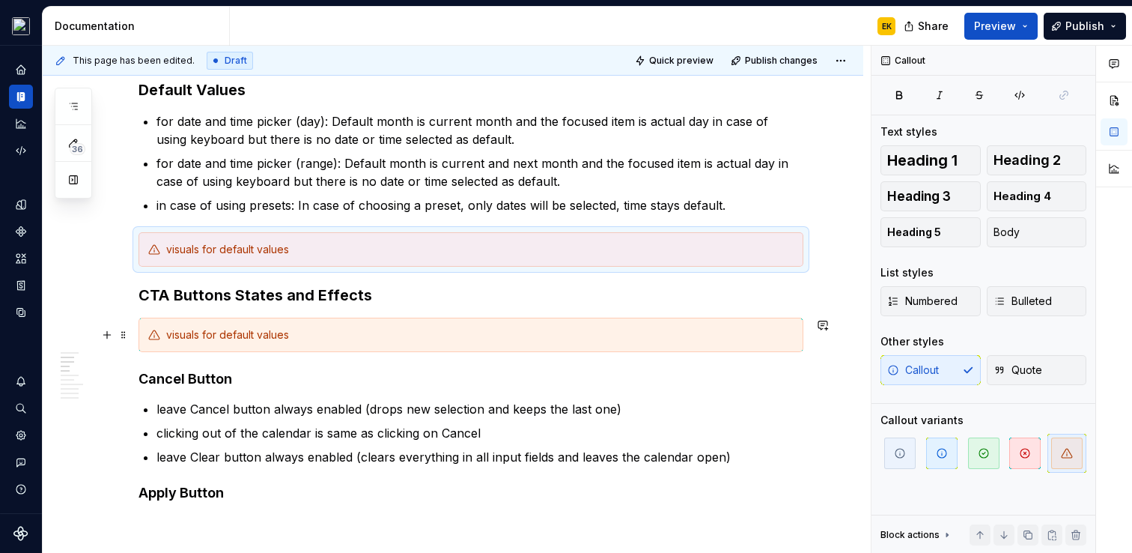
click at [209, 332] on div "visuals for default values" at bounding box center [480, 334] width 628 height 15
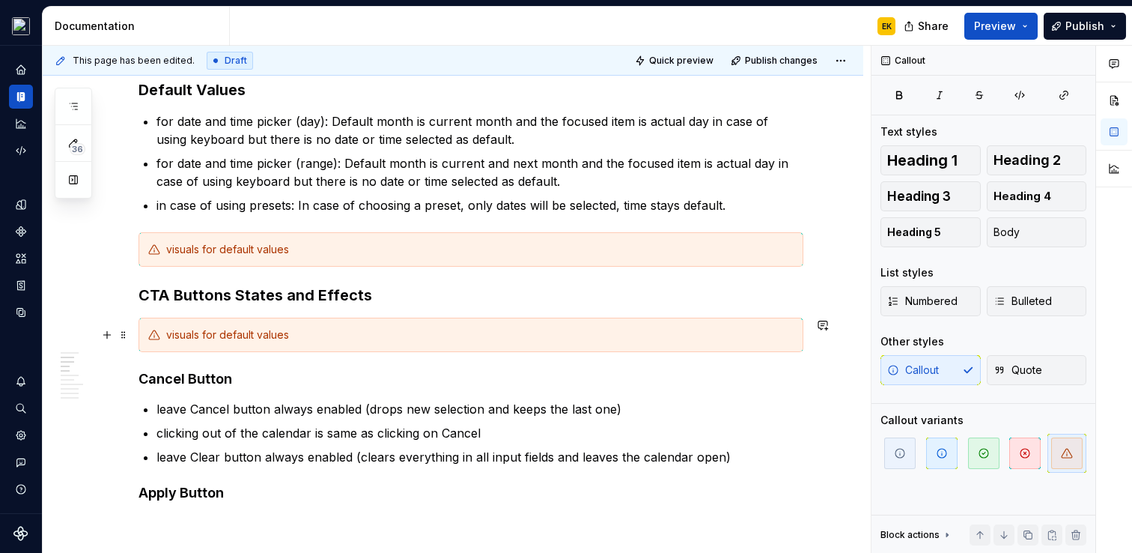
click at [209, 333] on div "visuals for default values" at bounding box center [480, 334] width 628 height 15
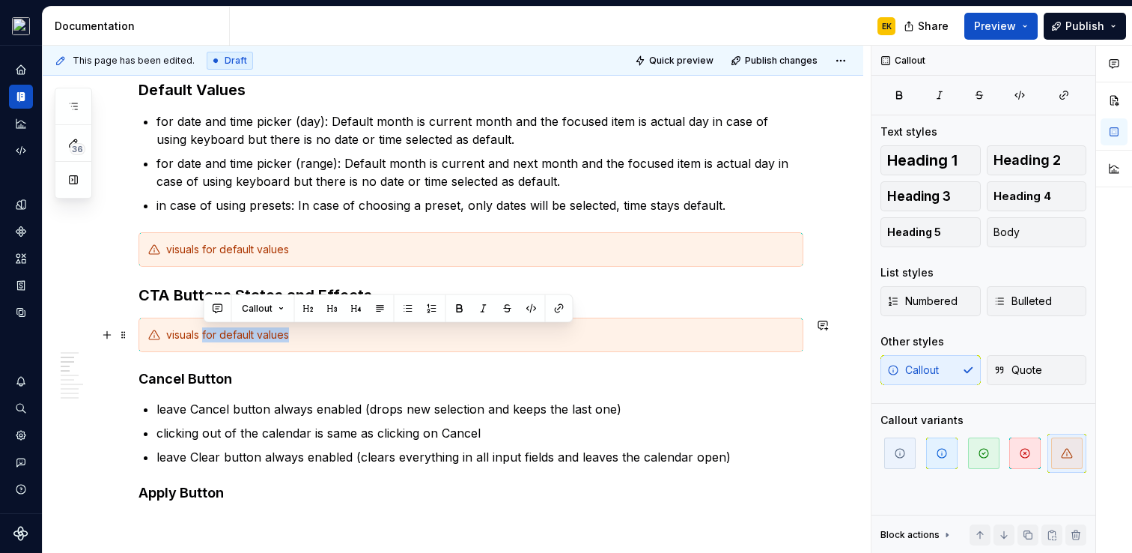
drag, startPoint x: 204, startPoint y: 333, endPoint x: 306, endPoint y: 337, distance: 102.7
click at [306, 337] on div "visuals for default values" at bounding box center [480, 334] width 628 height 15
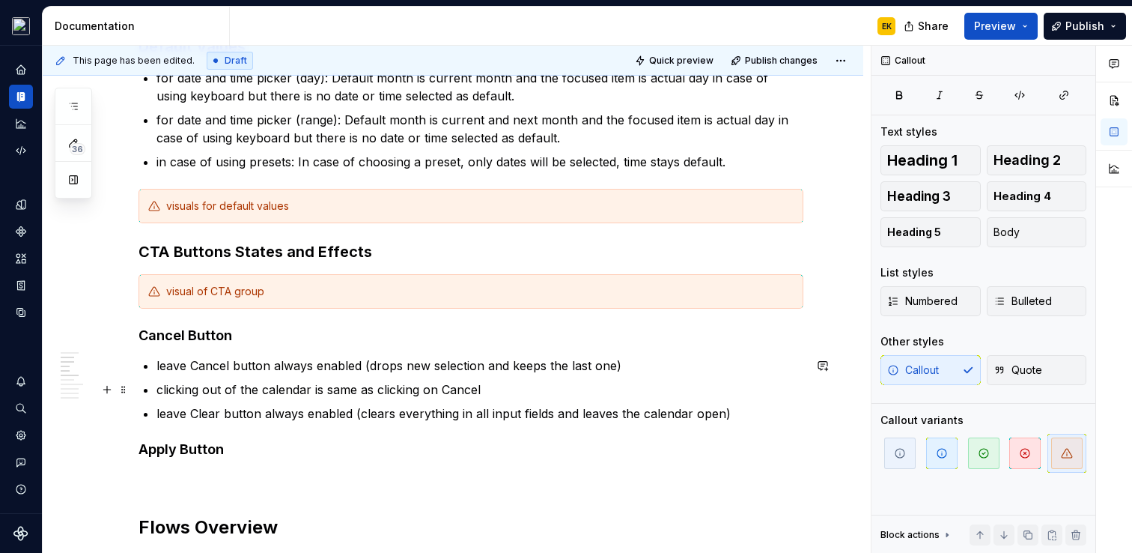
scroll to position [490, 0]
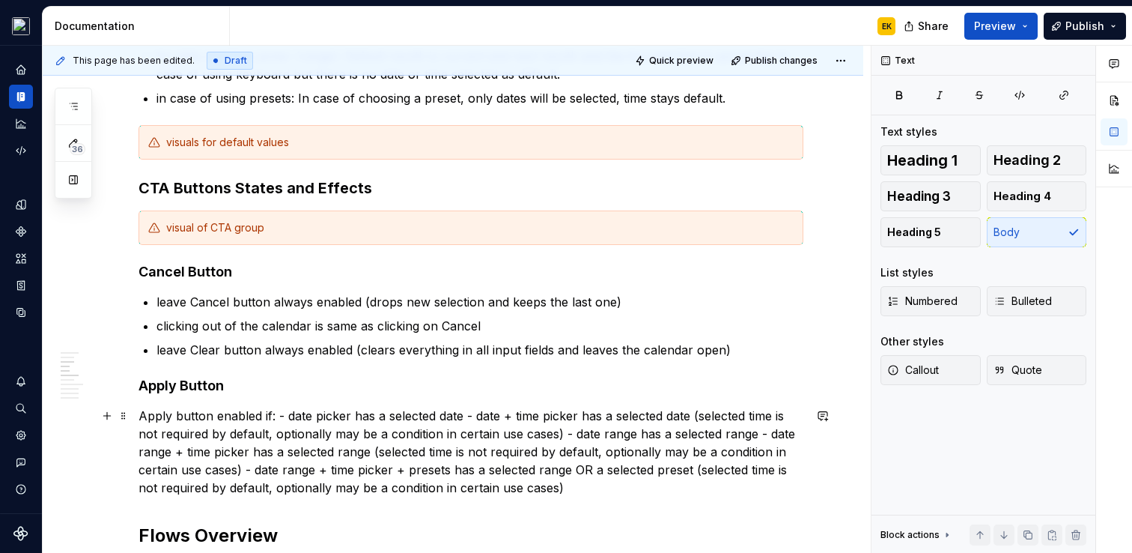
scroll to position [552, 0]
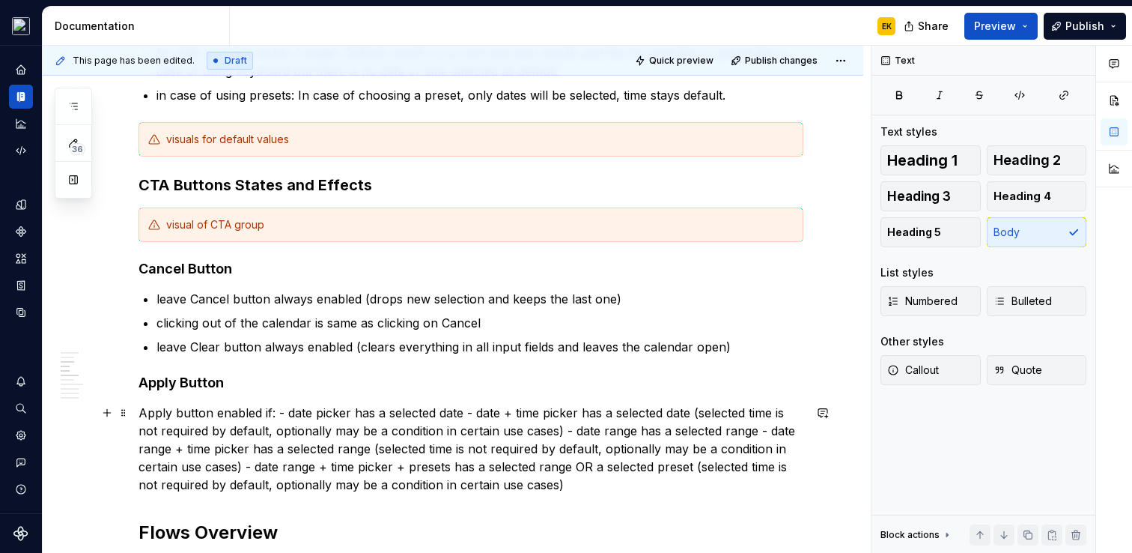
click at [287, 407] on p "Apply button enabled if: - date picker has a selected date - date + time picker…" at bounding box center [471, 449] width 665 height 90
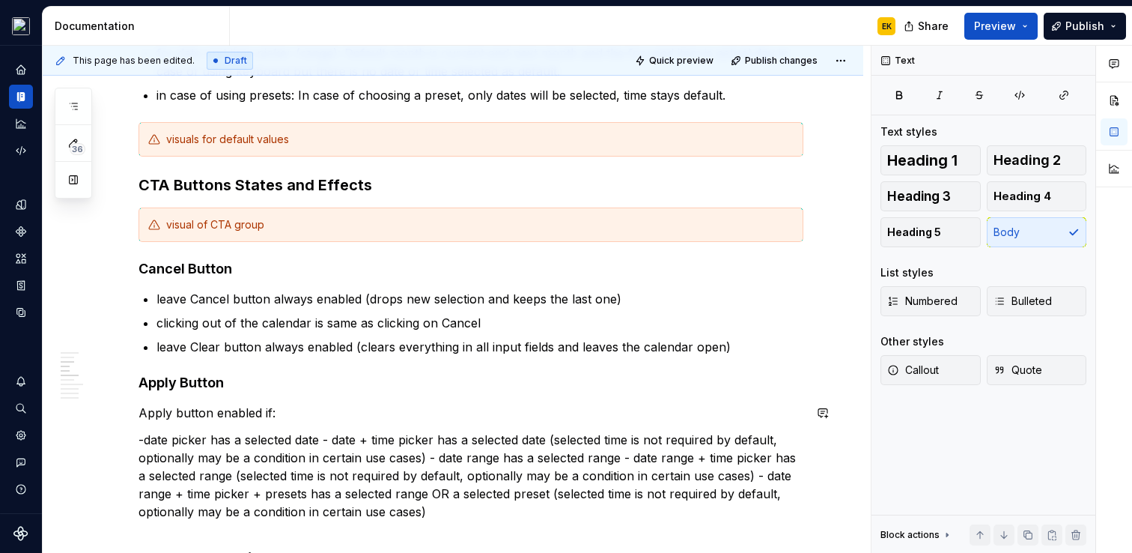
scroll to position [601, 0]
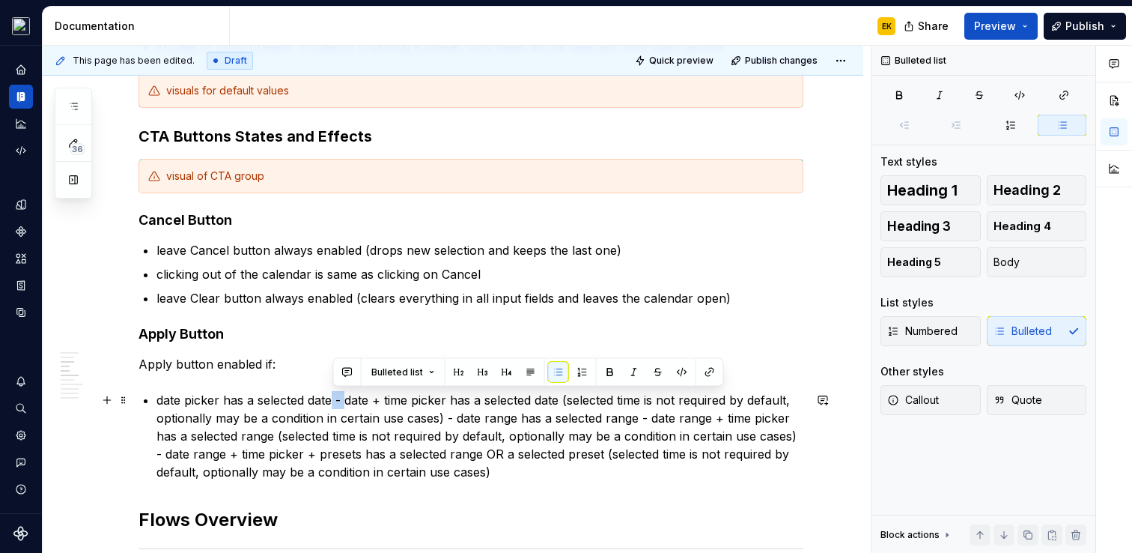
drag, startPoint x: 347, startPoint y: 400, endPoint x: 334, endPoint y: 400, distance: 13.5
click at [334, 400] on p "date picker has a selected date - date + time picker has a selected date (selec…" at bounding box center [480, 436] width 647 height 90
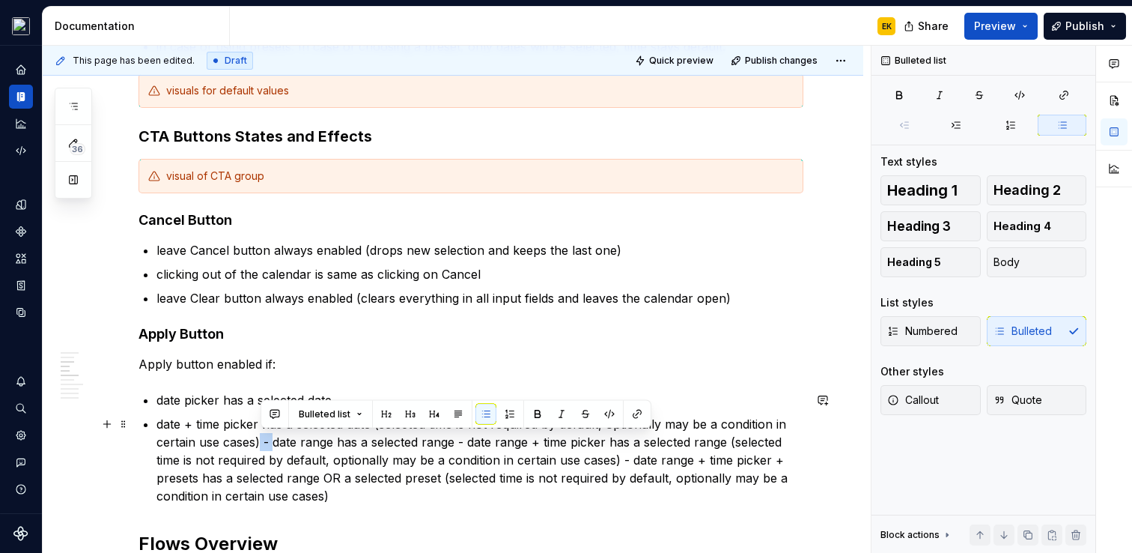
drag, startPoint x: 274, startPoint y: 440, endPoint x: 261, endPoint y: 440, distance: 12.7
click at [261, 440] on p "date + time picker has a selected date (selected time is not required by defaul…" at bounding box center [480, 460] width 647 height 90
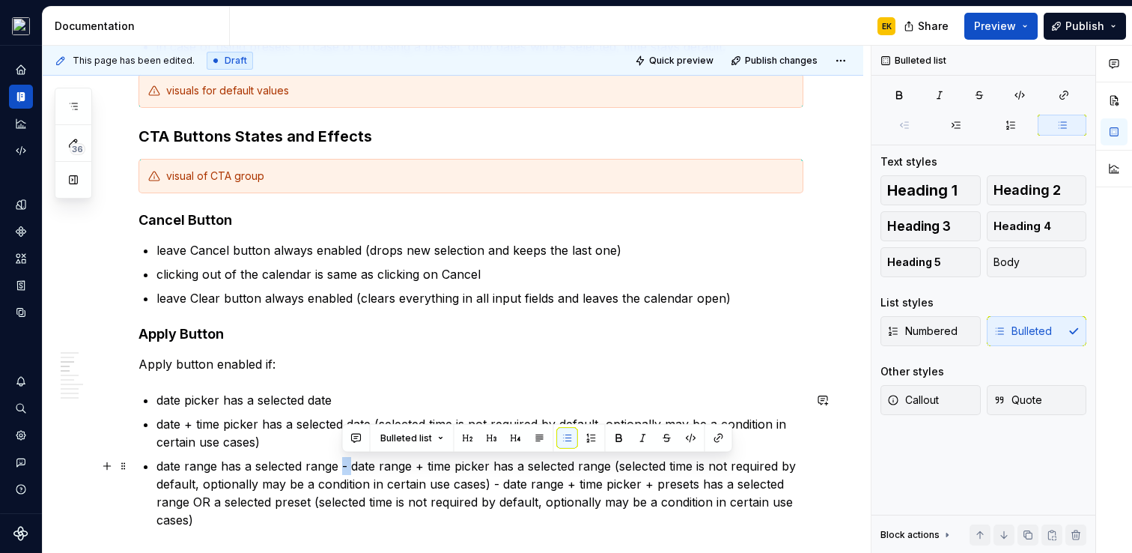
drag, startPoint x: 352, startPoint y: 464, endPoint x: 341, endPoint y: 465, distance: 11.3
click at [341, 464] on p "date range has a selected range - date range + time picker has a selected range…" at bounding box center [480, 493] width 647 height 72
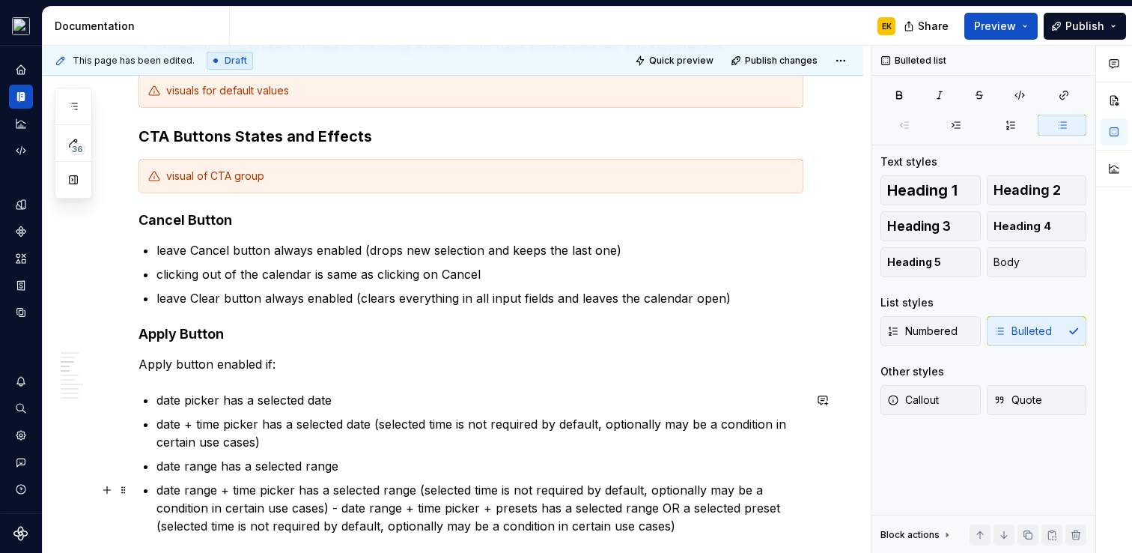
click at [339, 503] on p "date range + time picker has a selected range (selected time is not required by…" at bounding box center [480, 508] width 647 height 54
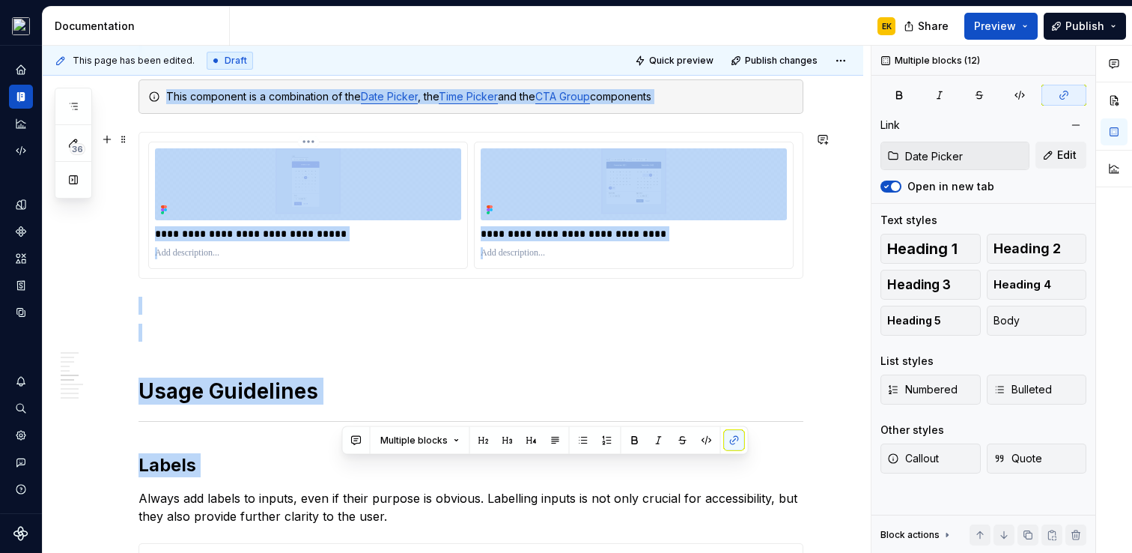
drag, startPoint x: 344, startPoint y: 507, endPoint x: 330, endPoint y: 506, distance: 13.5
click at [330, 506] on div "New content: General Guidelines notes: Default Values for date and time picker …" at bounding box center [471, 170] width 665 height 2469
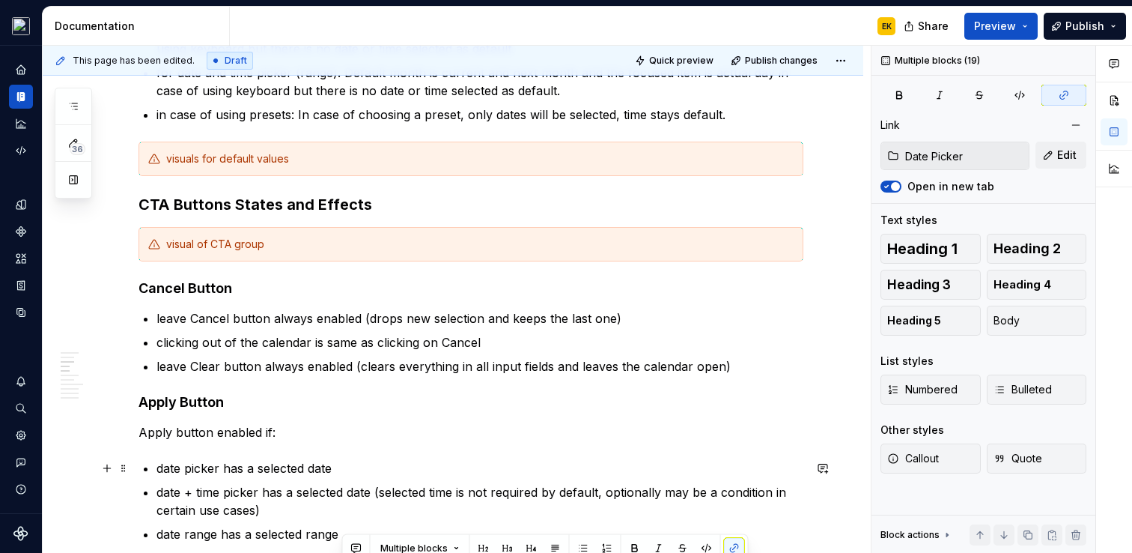
click at [428, 426] on p "Apply button enabled if:" at bounding box center [471, 432] width 665 height 18
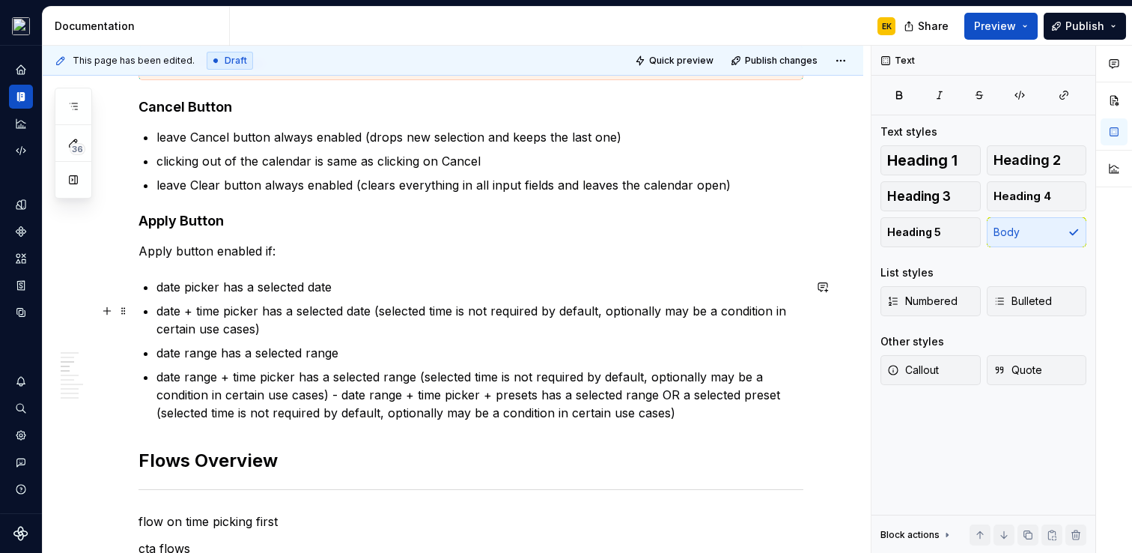
scroll to position [789, 0]
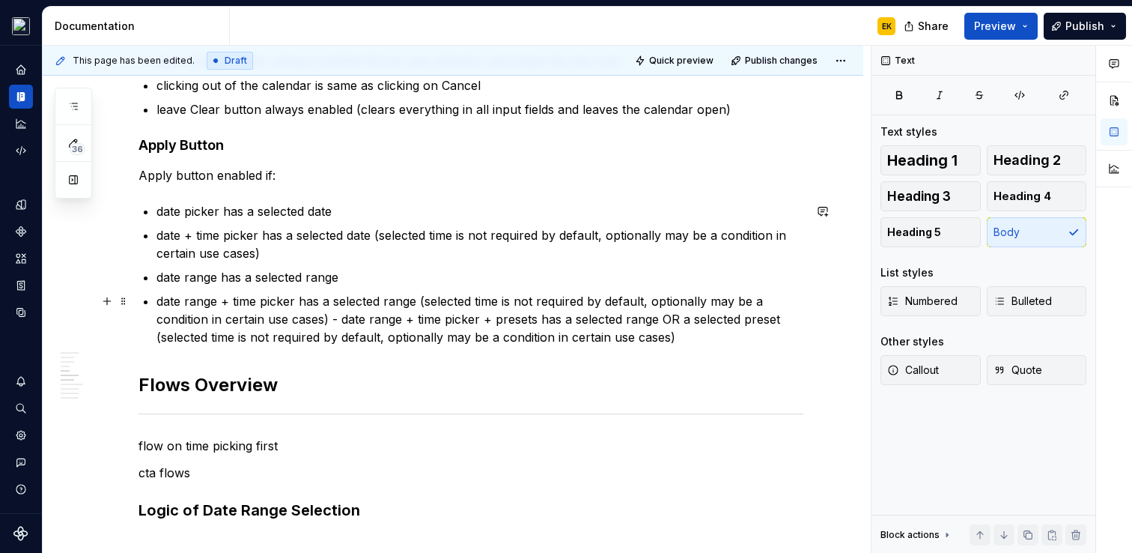
click at [342, 317] on p "date range + time picker has a selected range (selected time is not required by…" at bounding box center [480, 319] width 647 height 54
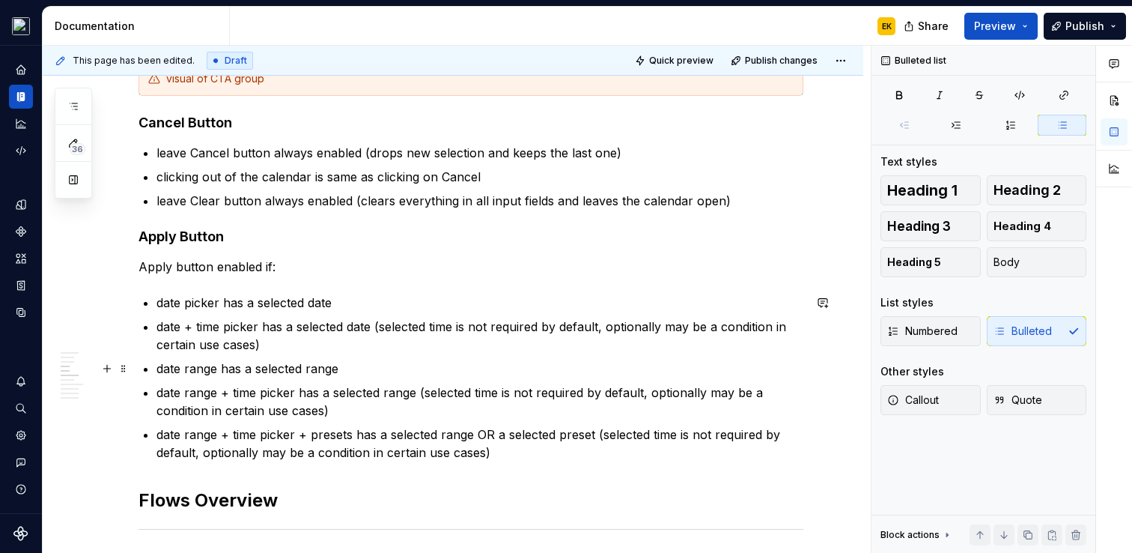
scroll to position [703, 0]
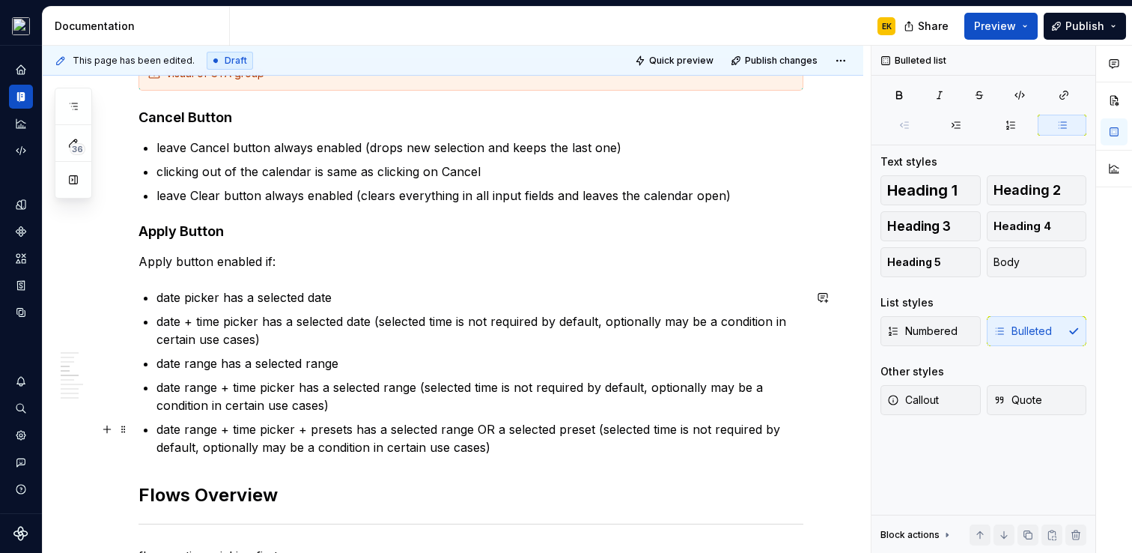
click at [490, 445] on p "date range + time picker + presets has a selected range OR a selected preset (s…" at bounding box center [480, 438] width 647 height 36
click at [505, 164] on p "clicking out of the calendar is same as clicking on Cancel" at bounding box center [480, 171] width 647 height 18
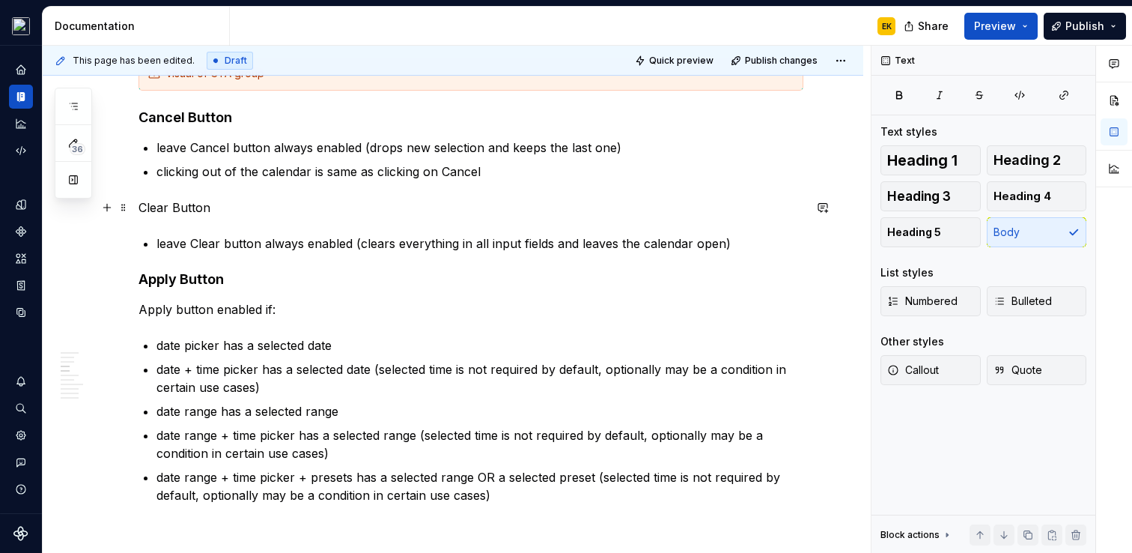
click at [155, 205] on p "Clear Button" at bounding box center [471, 207] width 665 height 18
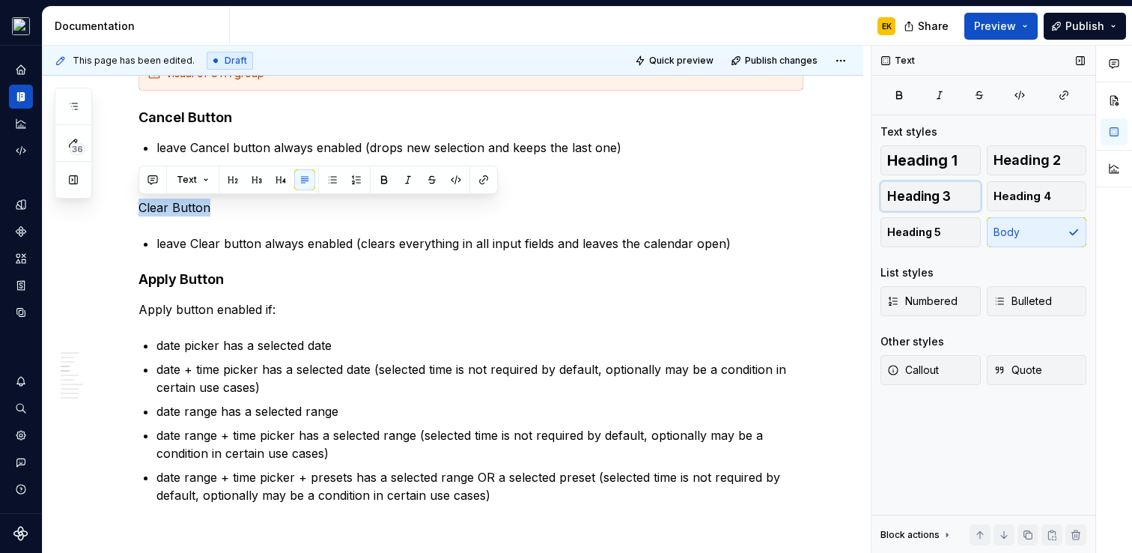
click at [951, 204] on button "Heading 3" at bounding box center [931, 196] width 100 height 30
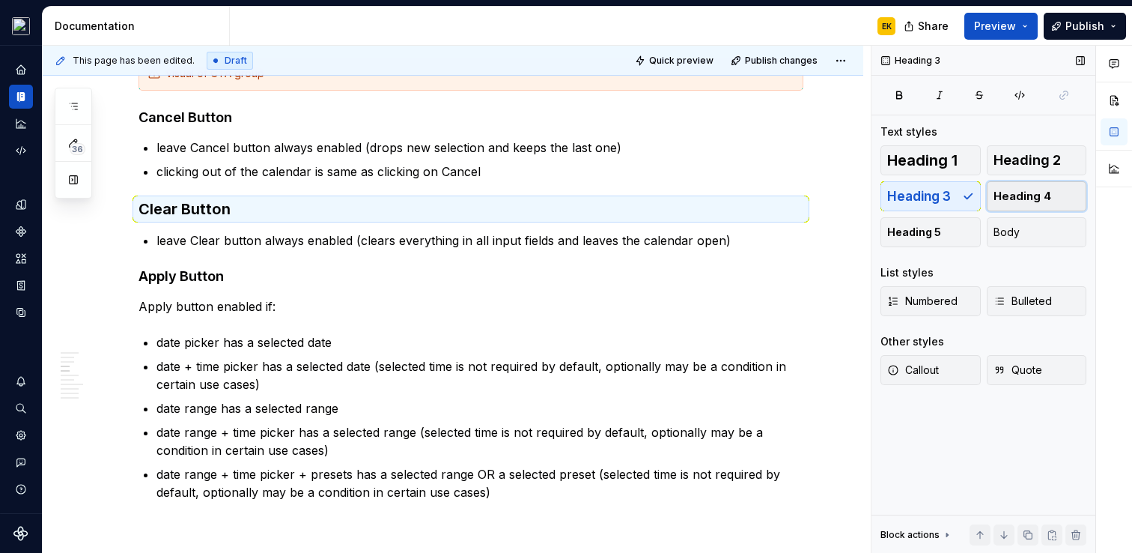
click at [1014, 199] on span "Heading 4" at bounding box center [1023, 196] width 58 height 15
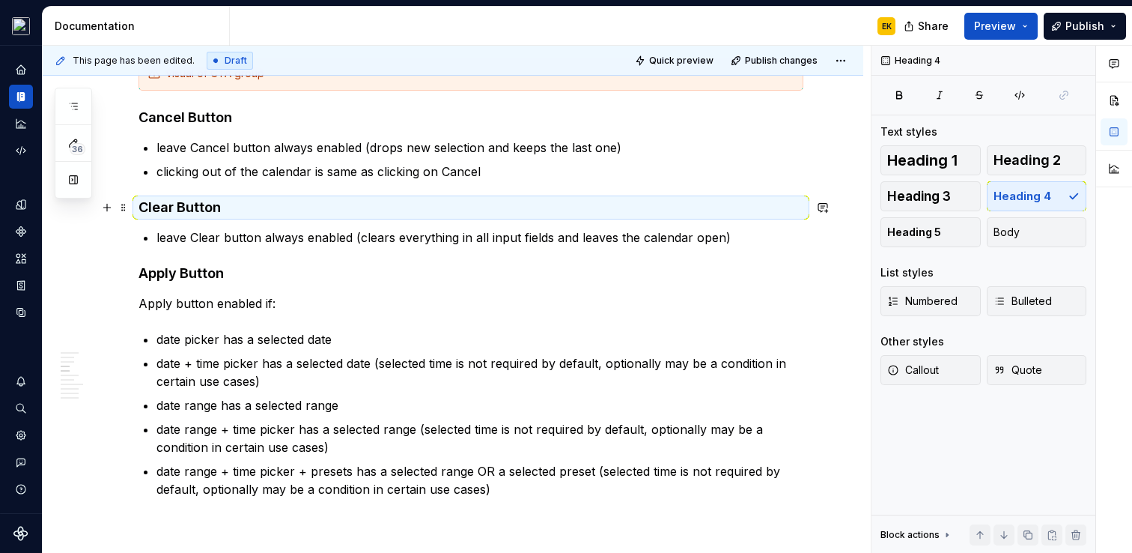
click at [377, 216] on h4 "Clear Button" at bounding box center [471, 207] width 665 height 18
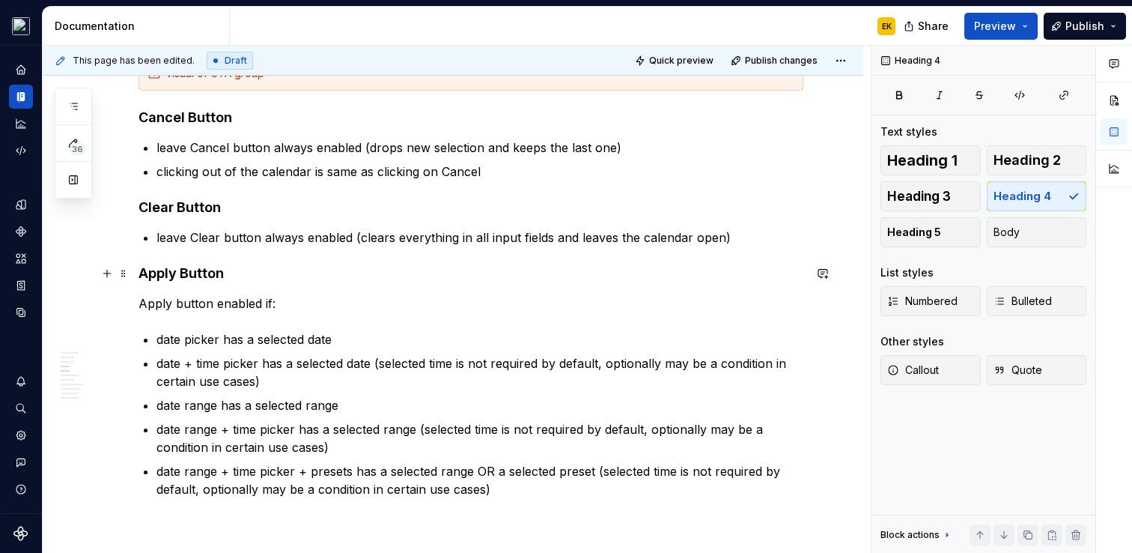
click at [187, 276] on h4 "Apply Button" at bounding box center [471, 273] width 665 height 18
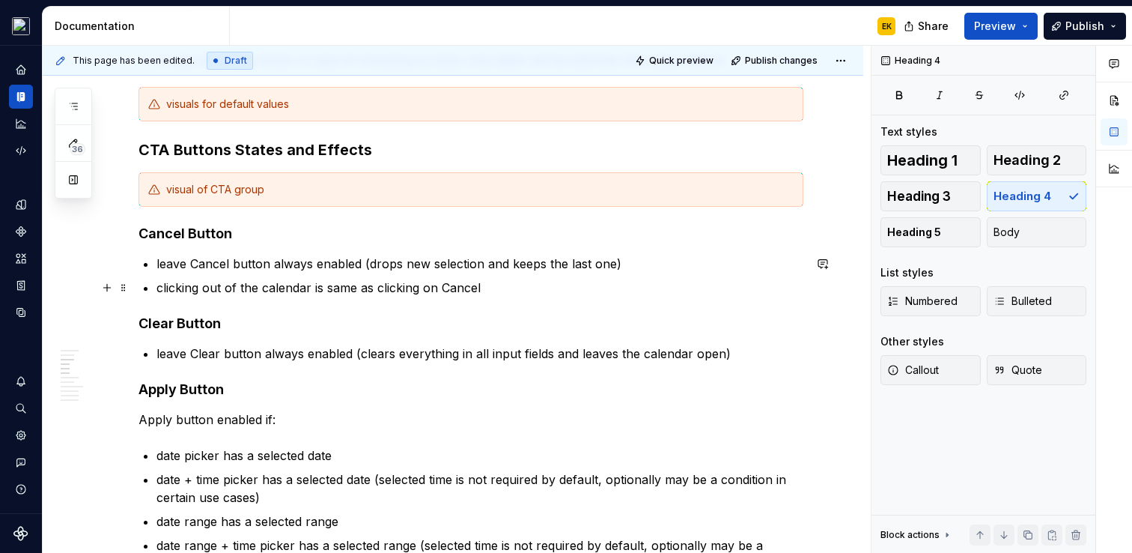
scroll to position [585, 0]
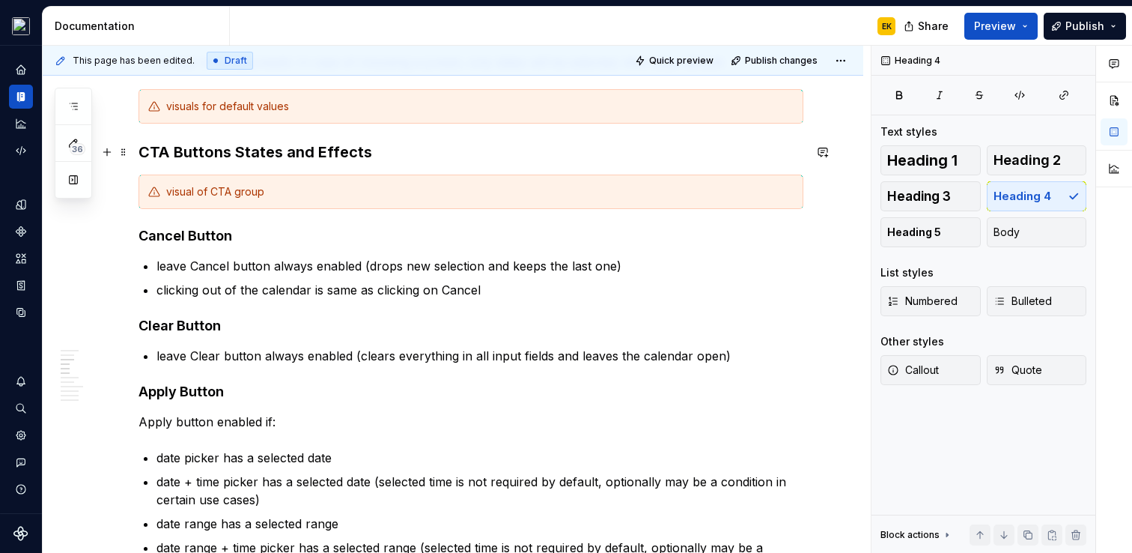
click at [223, 154] on h3 "CTA Buttons States and Effects" at bounding box center [471, 152] width 665 height 21
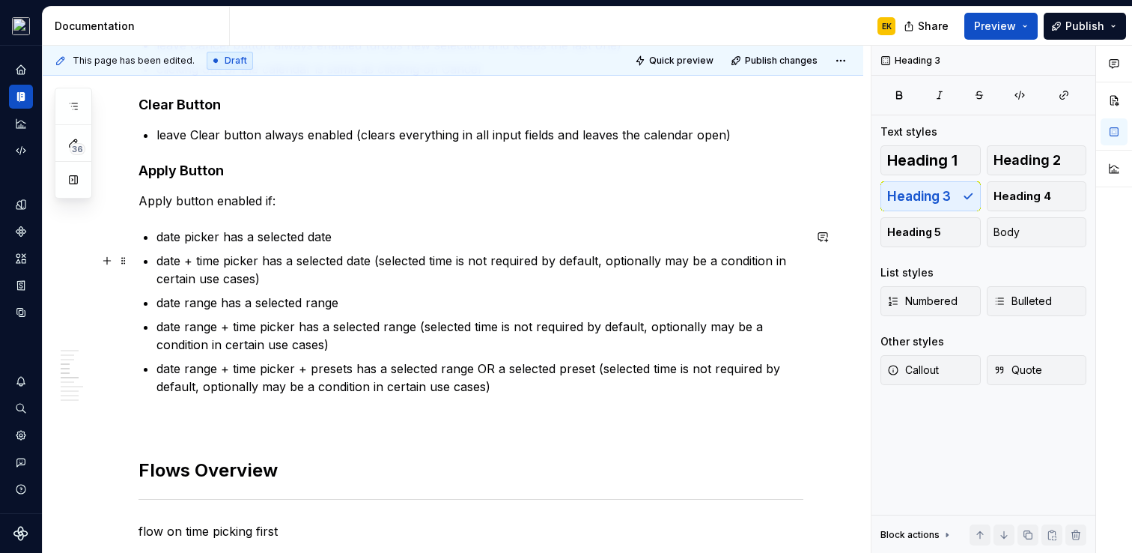
scroll to position [809, 0]
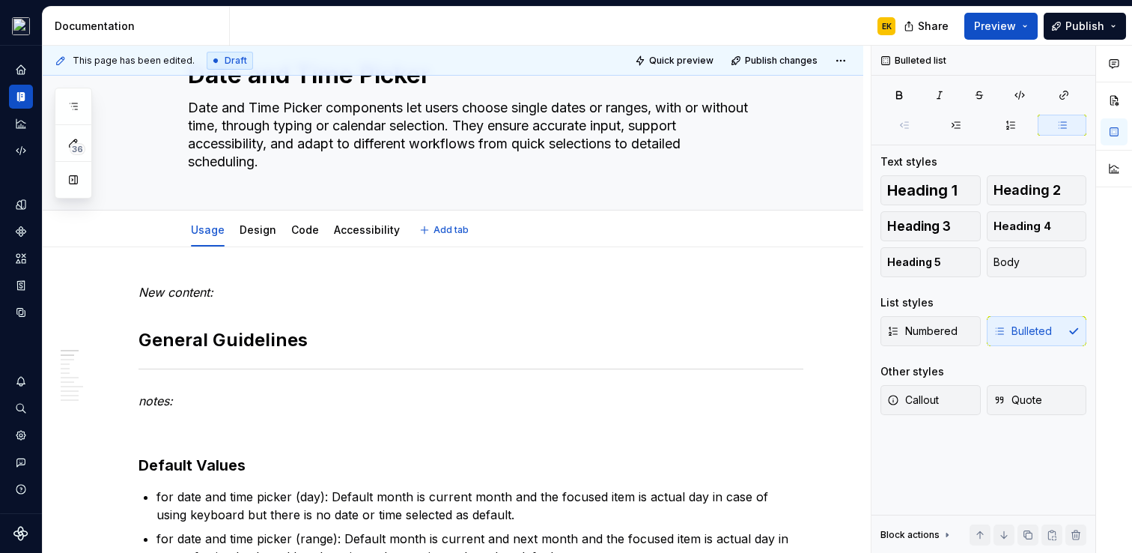
scroll to position [0, 0]
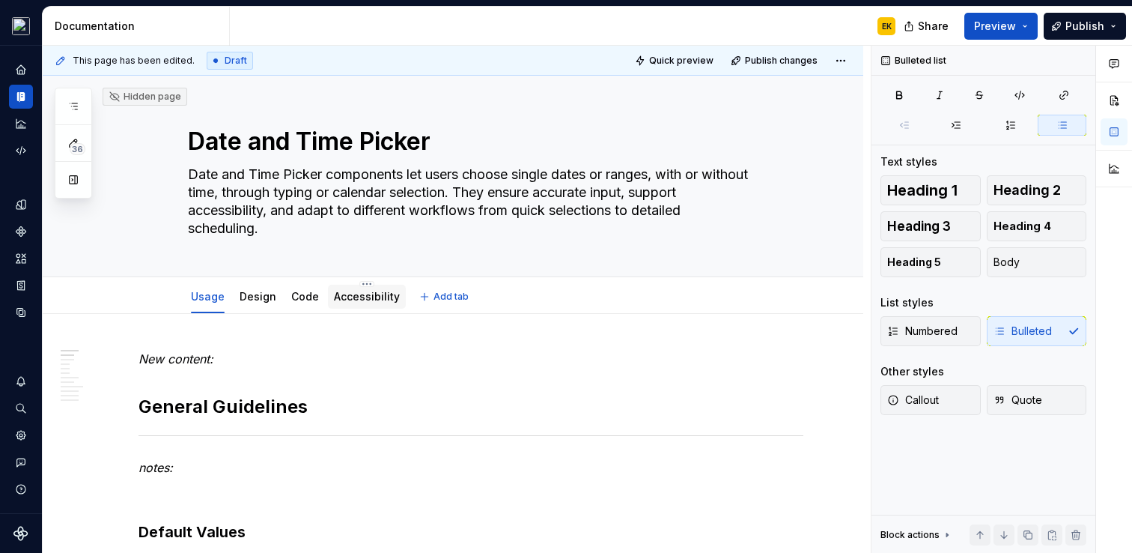
click at [362, 289] on div "Accessibility" at bounding box center [367, 296] width 66 height 15
click at [390, 294] on link "Accessibility" at bounding box center [367, 296] width 66 height 13
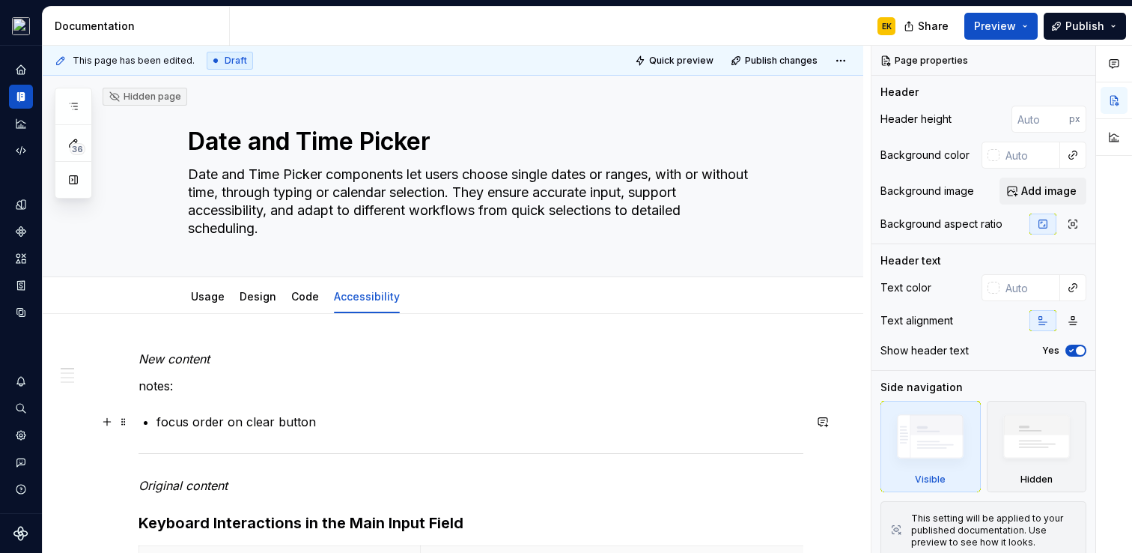
click at [339, 428] on p "focus order on clear button" at bounding box center [480, 422] width 647 height 18
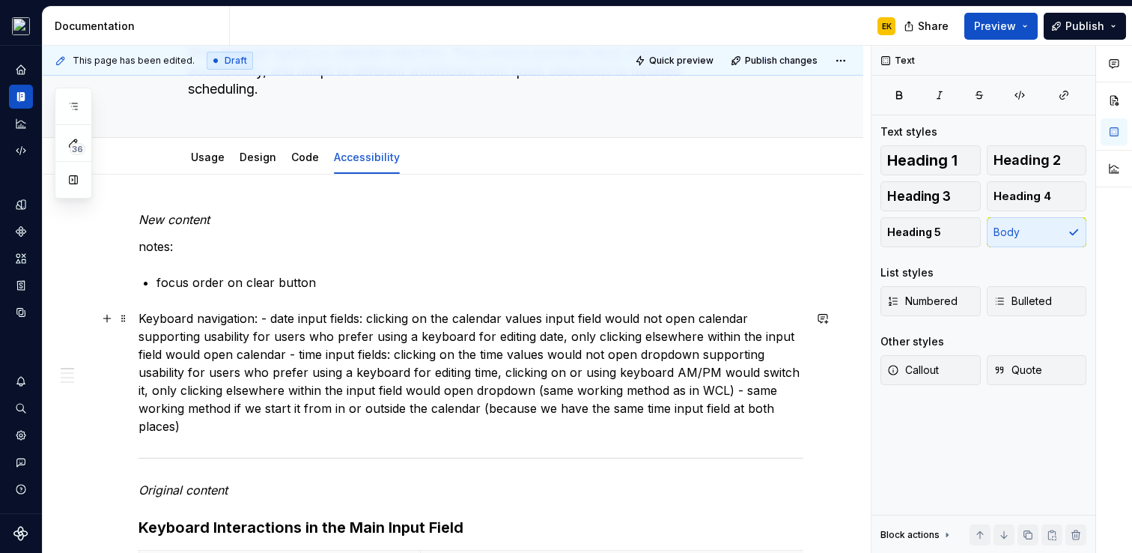
scroll to position [138, 0]
click at [222, 164] on link "Usage" at bounding box center [208, 158] width 34 height 13
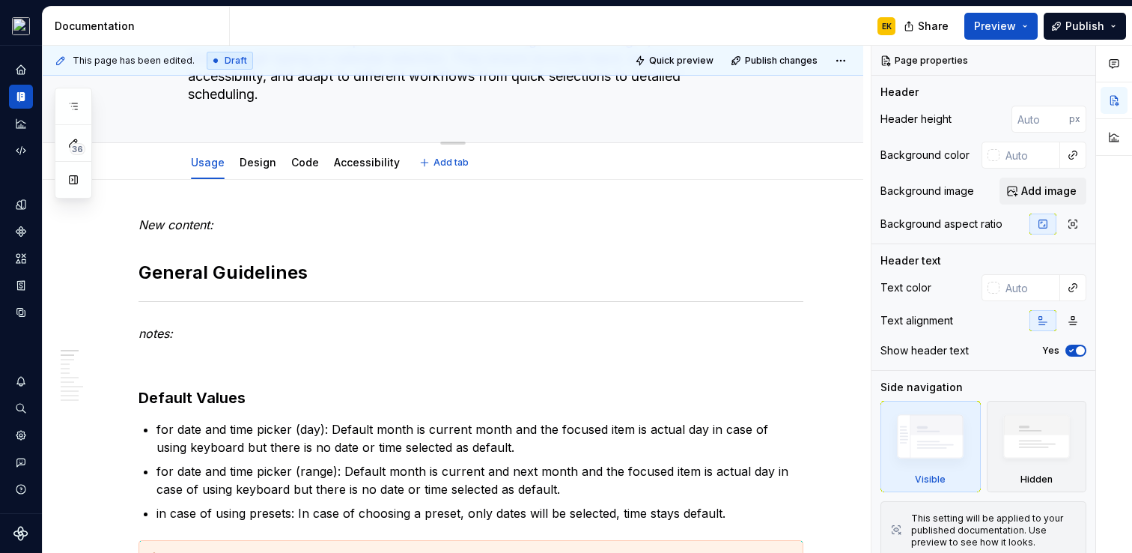
type textarea "*"
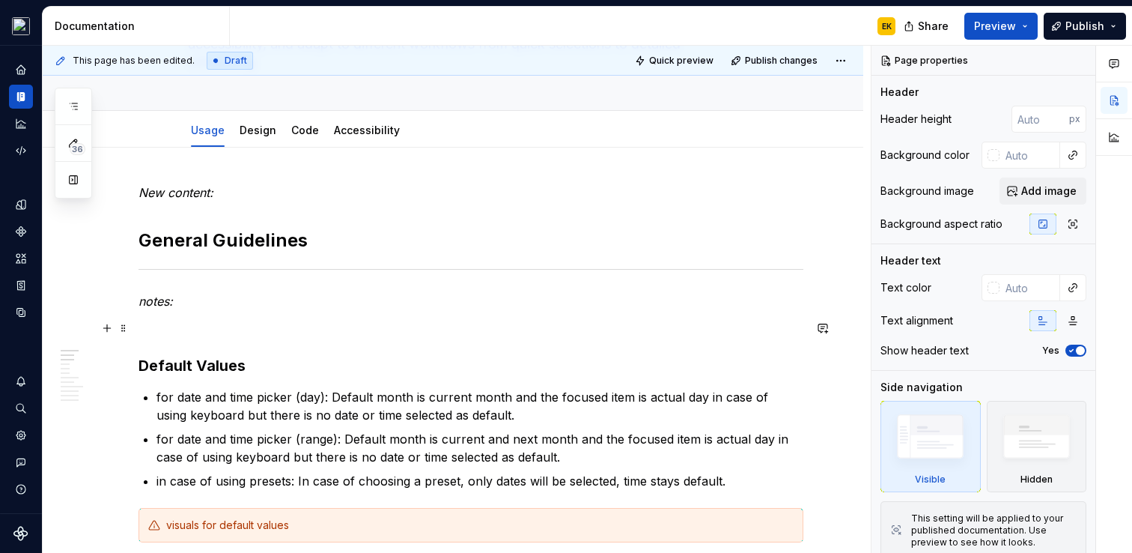
scroll to position [226, 0]
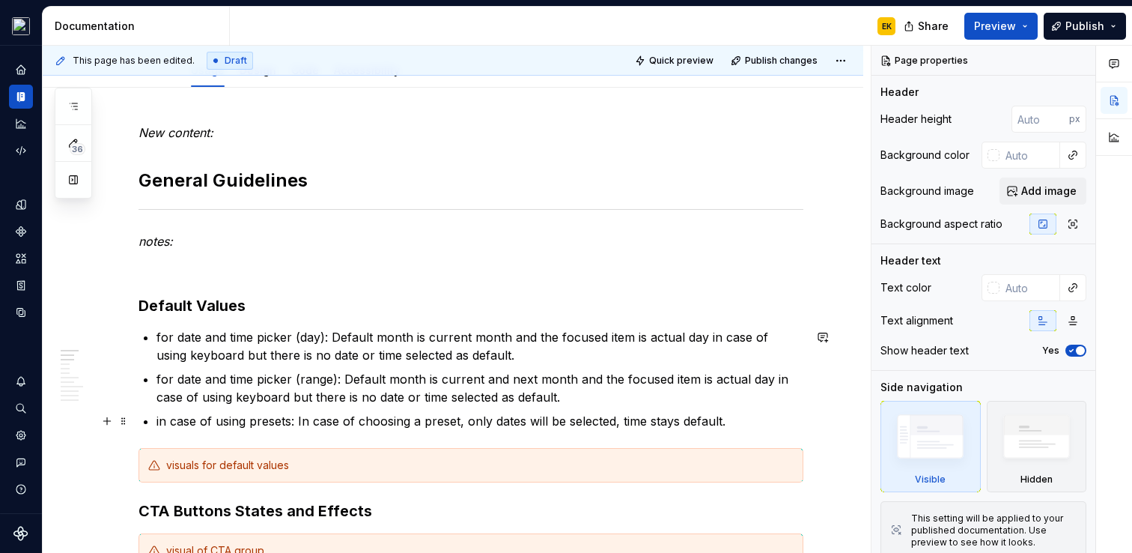
click at [727, 419] on p "in case of using presets: In case of choosing a preset, only dates will be sele…" at bounding box center [480, 421] width 647 height 18
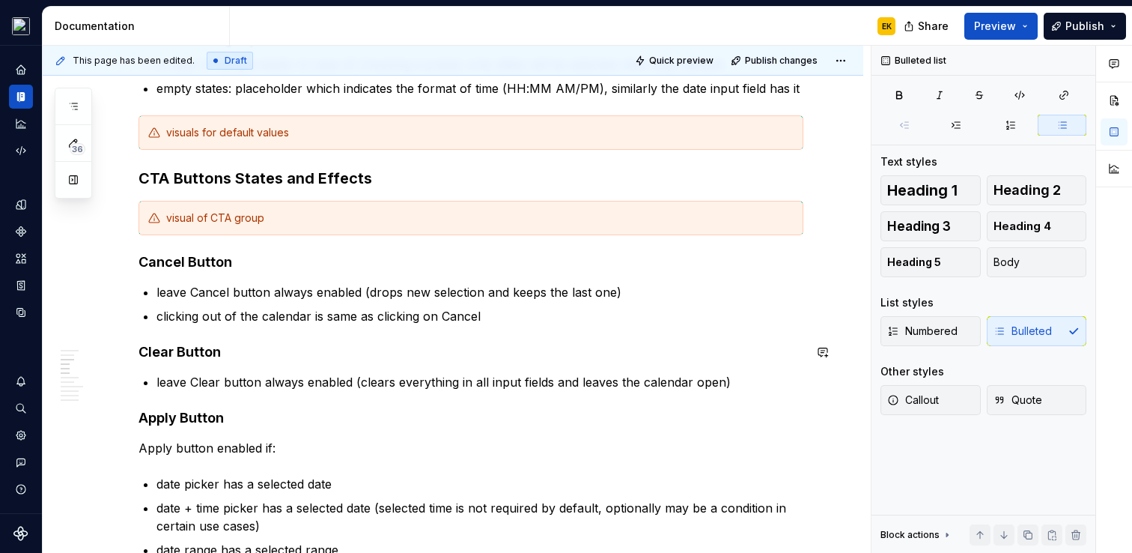
scroll to position [489, 0]
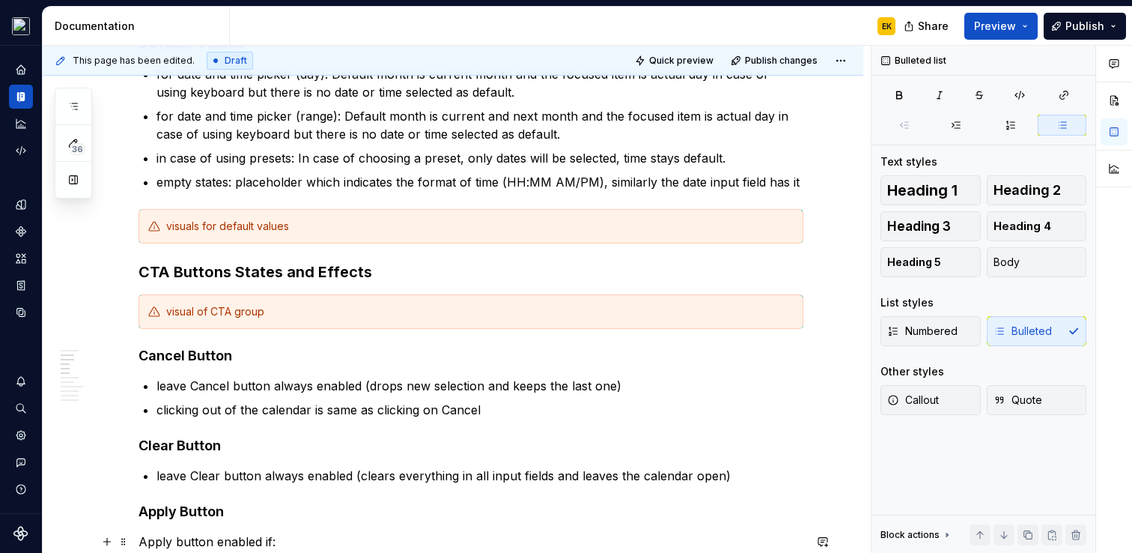
type textarea "*"
